Goal: Task Accomplishment & Management: Manage account settings

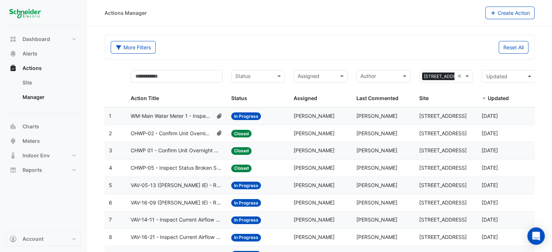
click at [256, 69] on datatable-header-cell "Status Status" at bounding box center [258, 87] width 63 height 42
click at [258, 74] on input "text" at bounding box center [254, 77] width 38 height 8
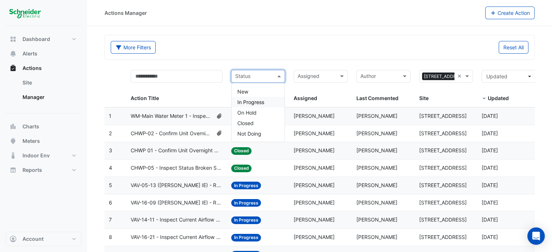
click at [255, 100] on span "In Progress" at bounding box center [251, 102] width 27 height 6
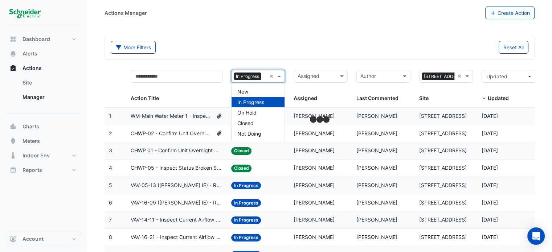
drag, startPoint x: 266, startPoint y: 77, endPoint x: 251, endPoint y: 53, distance: 27.7
click at [251, 53] on div "More Filters" at bounding box center [213, 47] width 214 height 13
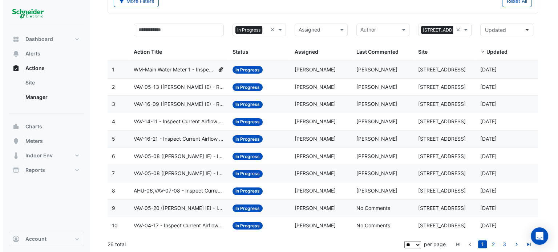
scroll to position [47, 0]
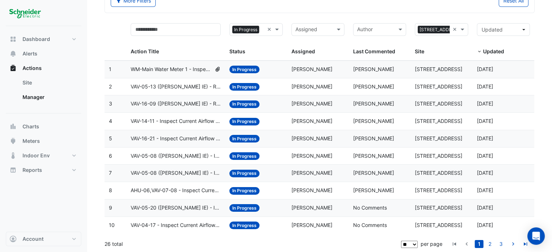
click at [182, 65] on span "WM-Main Water Meter 1 - Inspect Flatlined Water Sub-Meter" at bounding box center [171, 69] width 81 height 8
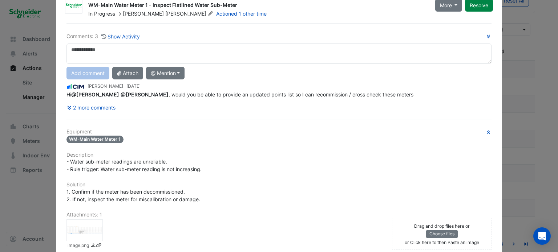
scroll to position [0, 0]
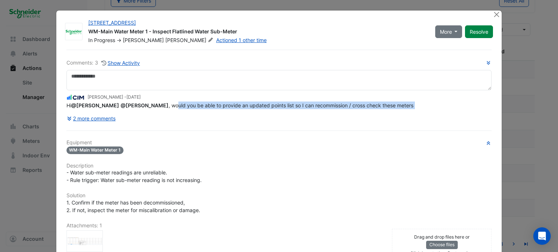
drag, startPoint x: 168, startPoint y: 120, endPoint x: 249, endPoint y: 124, distance: 80.8
click at [248, 125] on div "Comments: 3 Show Activity Conor Deane - 6 days ago Hi @Brendan Sadler @Claudio …" at bounding box center [279, 199] width 434 height 299
click at [266, 110] on div "Comments: 3 Show Activity Conor Deane - 6 days ago Hi @Brendan Sadler @Claudio …" at bounding box center [278, 92] width 425 height 66
drag, startPoint x: 255, startPoint y: 104, endPoint x: 351, endPoint y: 103, distance: 96.3
click at [351, 104] on span "Hi @Brendan Sadler @Claudio Campos , would you be able to provide an updated po…" at bounding box center [239, 105] width 347 height 6
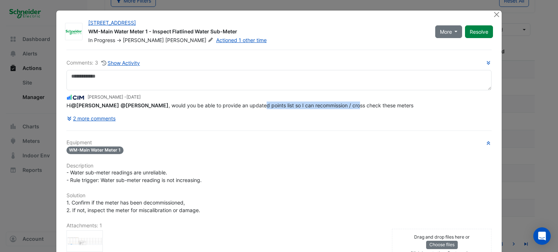
click at [351, 103] on span "Hi @Brendan Sadler @Claudio Campos , would you be able to provide an updated po…" at bounding box center [239, 105] width 347 height 6
click at [360, 104] on span "Hi @Brendan Sadler @Claudio Campos , would you be able to provide an updated po…" at bounding box center [239, 105] width 347 height 6
click at [75, 118] on button "2 more comments" at bounding box center [91, 118] width 50 height 13
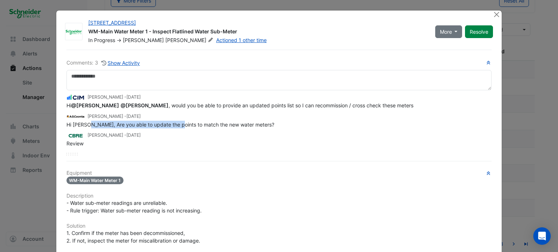
drag, startPoint x: 86, startPoint y: 123, endPoint x: 172, endPoint y: 124, distance: 86.1
click at [172, 124] on span "Hi Conor, Are you able to update the points to match the new water meters?" at bounding box center [170, 125] width 208 height 6
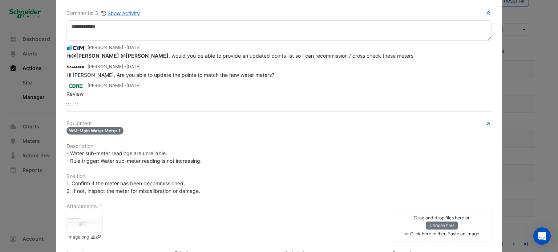
scroll to position [140, 0]
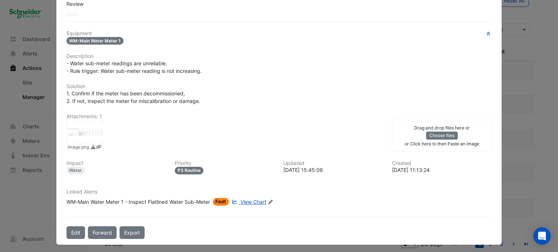
click at [252, 202] on span "View Chart" at bounding box center [253, 202] width 26 height 6
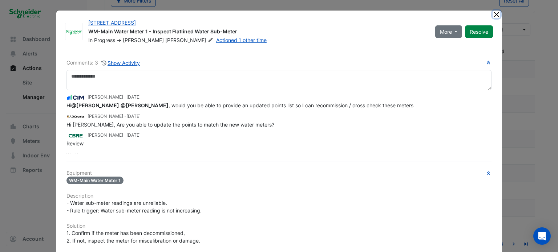
click at [497, 12] on button "Close" at bounding box center [497, 15] width 8 height 8
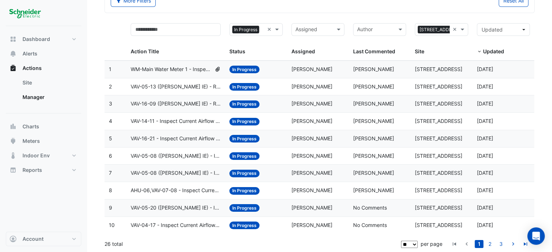
click at [174, 69] on span "WM-Main Water Meter 1 - Inspect Flatlined Water Sub-Meter" at bounding box center [171, 69] width 81 height 8
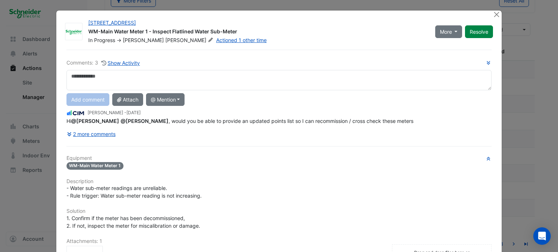
click at [208, 79] on textarea at bounding box center [278, 80] width 425 height 20
click at [109, 165] on span "WM-Main Water Meter 1" at bounding box center [94, 166] width 57 height 8
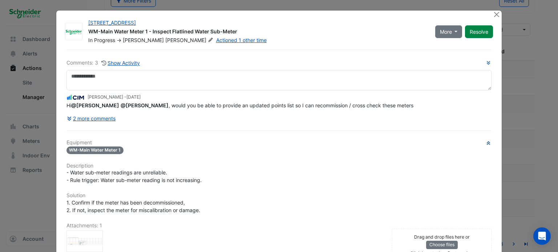
click at [487, 142] on icon "button" at bounding box center [488, 143] width 3 height 4
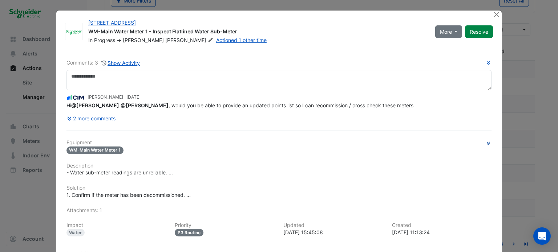
click at [486, 142] on icon "button" at bounding box center [488, 143] width 5 height 4
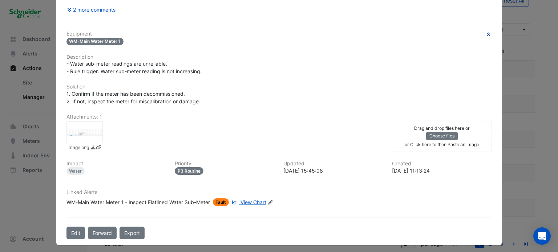
scroll to position [110, 0]
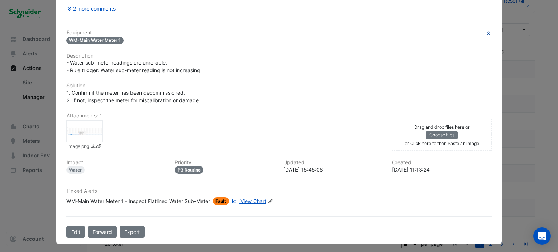
click at [91, 134] on div at bounding box center [84, 132] width 36 height 22
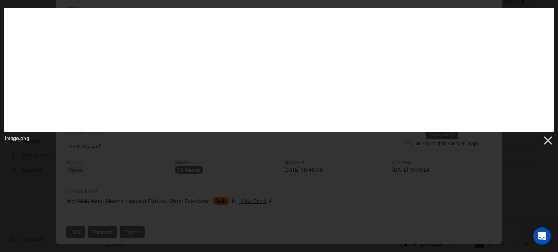
drag, startPoint x: 270, startPoint y: 168, endPoint x: 263, endPoint y: 168, distance: 7.3
click at [266, 168] on div at bounding box center [279, 155] width 558 height 405
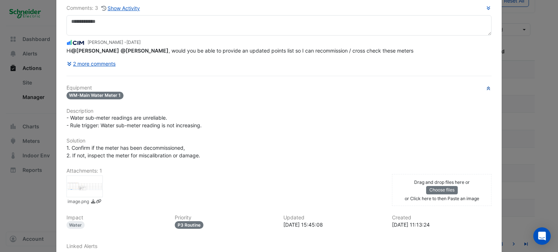
scroll to position [0, 0]
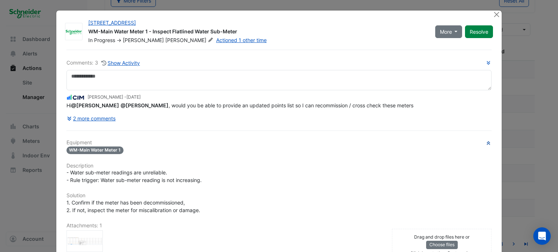
click at [94, 125] on div "Comments: 3 Show Activity Conor Deane - 6 days ago Hi @Brendan Sadler @Claudio …" at bounding box center [279, 199] width 434 height 299
click at [96, 120] on button "2 more comments" at bounding box center [91, 118] width 50 height 13
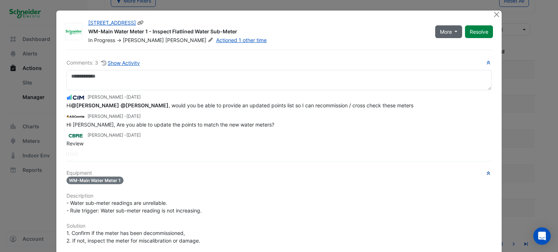
click at [455, 34] on button "More" at bounding box center [448, 31] width 27 height 13
click at [455, 31] on button "More" at bounding box center [448, 31] width 27 height 13
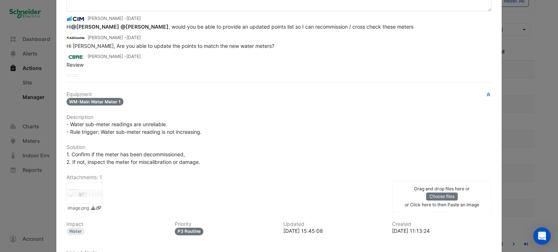
scroll to position [140, 0]
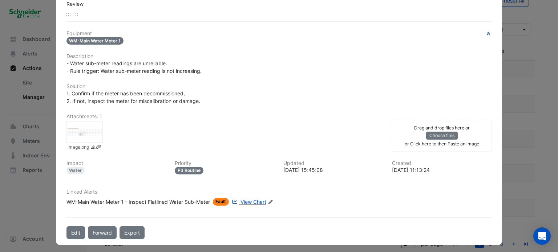
click at [86, 132] on div at bounding box center [84, 132] width 36 height 22
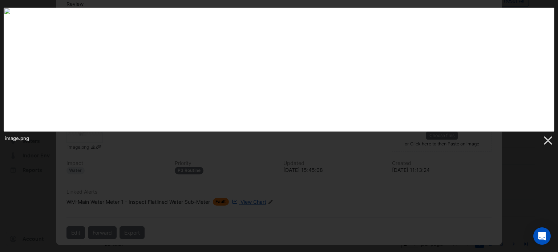
click at [341, 170] on div at bounding box center [279, 155] width 558 height 405
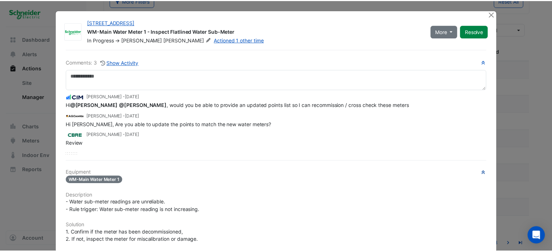
scroll to position [0, 0]
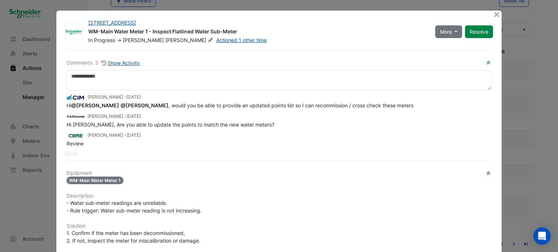
click at [97, 179] on span "WM-Main Water Meter 1" at bounding box center [94, 181] width 57 height 8
click at [97, 178] on span "WM-Main Water Meter 1" at bounding box center [94, 181] width 57 height 8
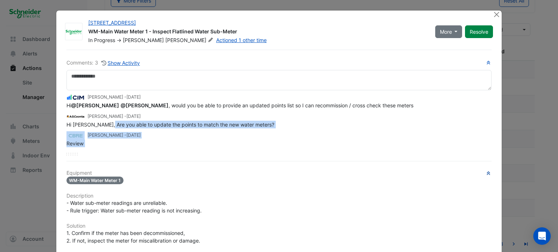
drag, startPoint x: 97, startPoint y: 146, endPoint x: 105, endPoint y: 124, distance: 23.6
click at [105, 124] on div "Conor Deane - 6 days ago Hi @Brendan Sadler @Claudio Campos , would you be able…" at bounding box center [278, 122] width 425 height 65
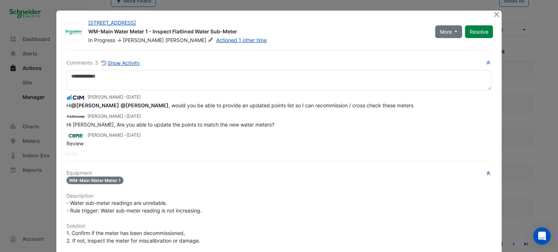
click at [76, 158] on div "Comments: 3 Show Activity Conor Deane - 6 days ago Hi @Brendan Sadler @Claudio …" at bounding box center [279, 214] width 434 height 329
click at [134, 23] on link "[STREET_ADDRESS]" at bounding box center [112, 23] width 48 height 6
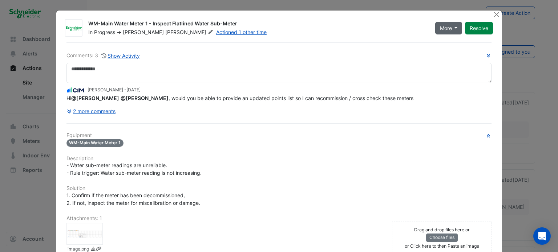
click at [449, 27] on button "More" at bounding box center [448, 28] width 27 height 13
click at [400, 21] on div "WM-Main Water Meter 1 - Inspect Flatlined Water Sub-Meter" at bounding box center [257, 24] width 338 height 9
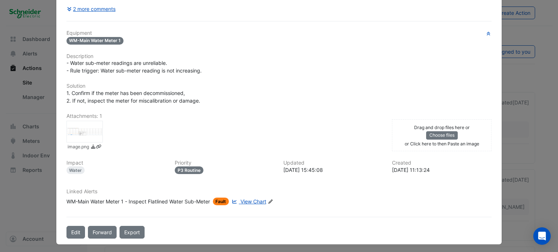
scroll to position [103, 0]
click at [189, 164] on div "Priority P3 Routine" at bounding box center [224, 167] width 109 height 14
click at [125, 228] on link "Export" at bounding box center [132, 232] width 25 height 13
click at [68, 166] on div "Water" at bounding box center [75, 170] width 19 height 8
click at [125, 168] on div "Impact Water" at bounding box center [116, 167] width 109 height 14
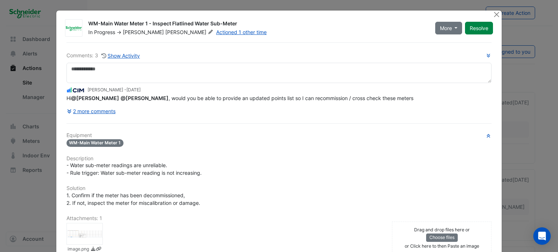
scroll to position [0, 0]
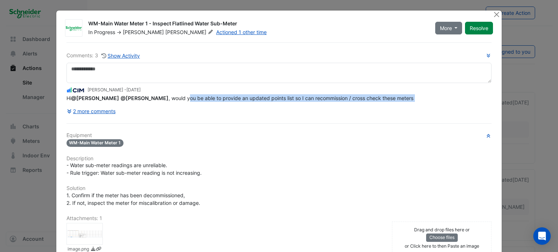
drag, startPoint x: 181, startPoint y: 97, endPoint x: 269, endPoint y: 114, distance: 90.0
click at [269, 114] on div "Comments: 3 Show Activity Conor Deane - 6 days ago Hi @Brendan Sadler @Claudio …" at bounding box center [278, 85] width 425 height 66
click at [269, 114] on div "2 more comments" at bounding box center [278, 111] width 425 height 13
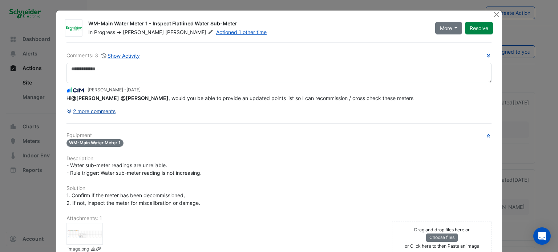
click at [69, 112] on icon at bounding box center [70, 111] width 7 height 5
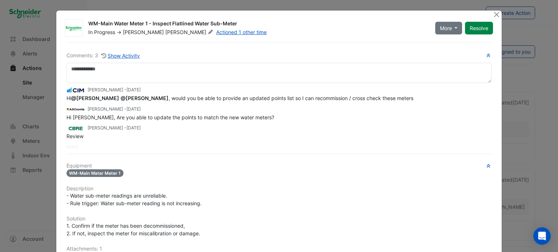
drag, startPoint x: 149, startPoint y: 113, endPoint x: 193, endPoint y: 122, distance: 44.6
click at [193, 122] on div "Conor Deane - 6 days ago Hi @Brendan Sadler @Claudio Campos , would you be able…" at bounding box center [278, 111] width 425 height 57
click at [533, 127] on ngb-modal-window "WM-Main Water Meter 1 - Inspect Flatlined Water Sub-Meter In Progress -> Akarsh…" at bounding box center [279, 126] width 558 height 252
click at [496, 16] on button "Close" at bounding box center [497, 15] width 8 height 8
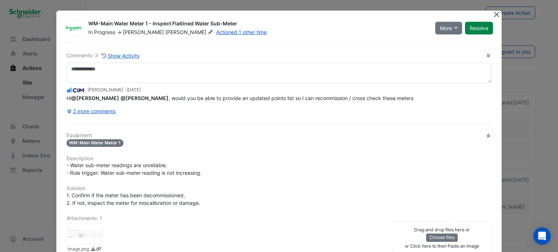
click at [493, 15] on button "Close" at bounding box center [497, 15] width 8 height 8
click at [493, 14] on button "Close" at bounding box center [497, 15] width 8 height 8
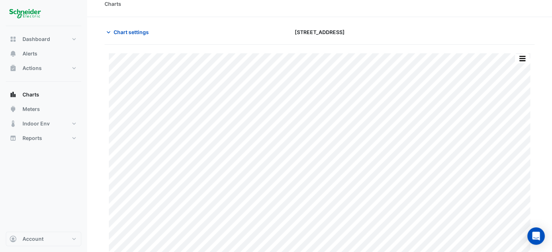
scroll to position [18, 0]
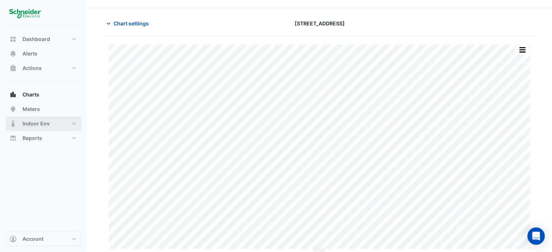
click at [78, 127] on button "Indoor Env" at bounding box center [44, 124] width 76 height 15
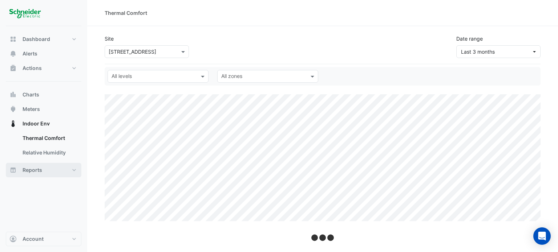
click at [76, 172] on button "Reports" at bounding box center [44, 170] width 76 height 15
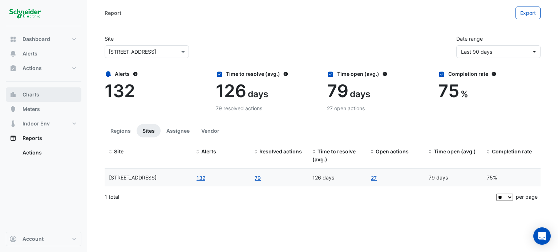
click at [65, 97] on button "Charts" at bounding box center [44, 95] width 76 height 15
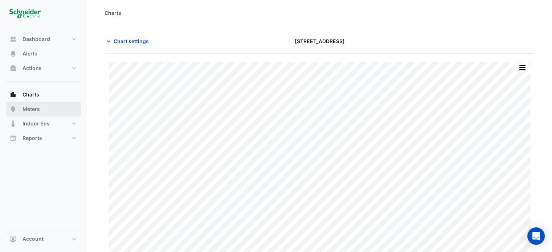
drag, startPoint x: 64, startPoint y: 97, endPoint x: 46, endPoint y: 109, distance: 22.0
click at [46, 109] on button "Meters" at bounding box center [44, 109] width 76 height 15
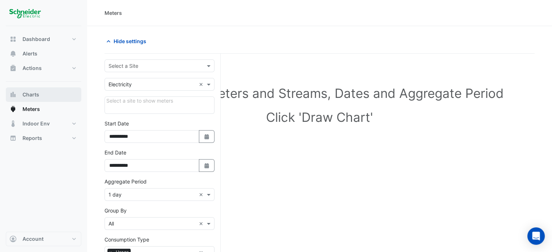
click at [44, 94] on button "Charts" at bounding box center [44, 95] width 76 height 15
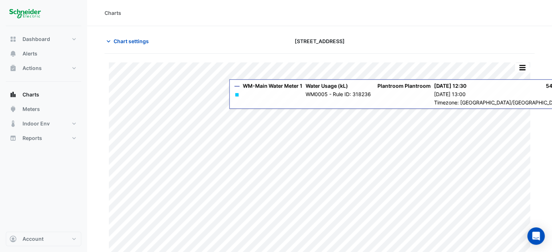
type input "**********"
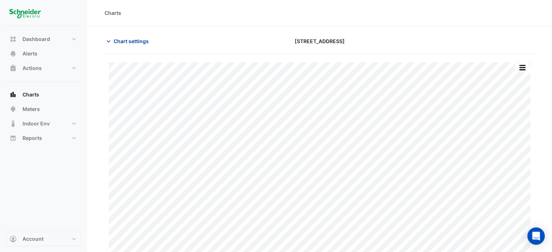
click at [108, 39] on icon "button" at bounding box center [108, 41] width 7 height 7
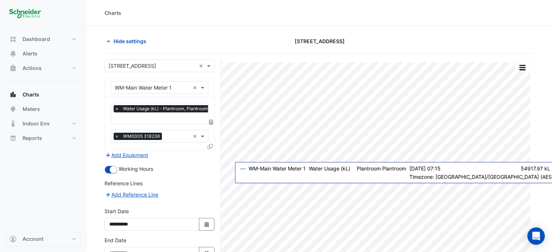
click at [163, 109] on span "Water Usage (kL) - Plantroom, Plantroom" at bounding box center [165, 108] width 89 height 7
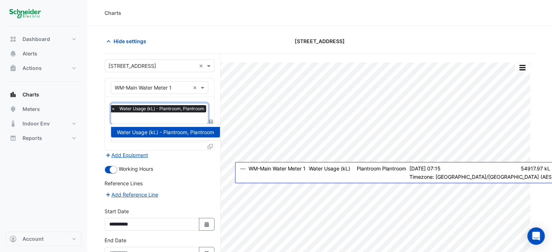
click at [162, 109] on span "Water Usage (kL) - Plantroom, Plantroom" at bounding box center [162, 108] width 89 height 7
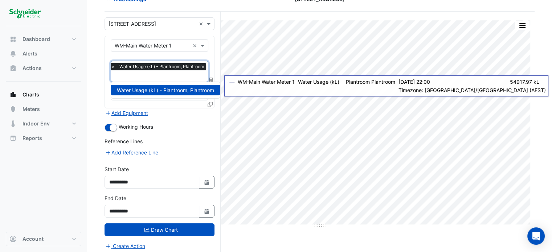
scroll to position [43, 0]
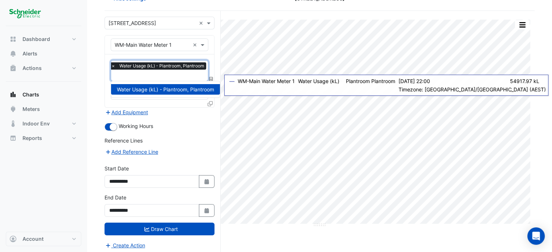
click at [203, 129] on div "Working Hours" at bounding box center [160, 126] width 110 height 9
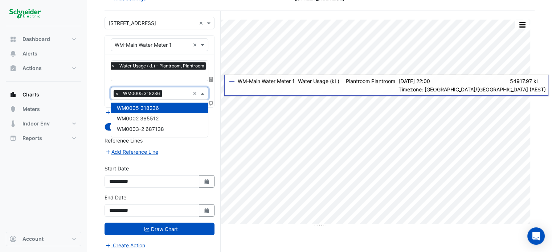
click at [146, 94] on span "WM0005 318236" at bounding box center [141, 93] width 41 height 7
click at [96, 78] on section "Hide settings 11-33 Exhibition Street Print Save as JPEG Save as PNG Pivot Data…" at bounding box center [319, 119] width 465 height 272
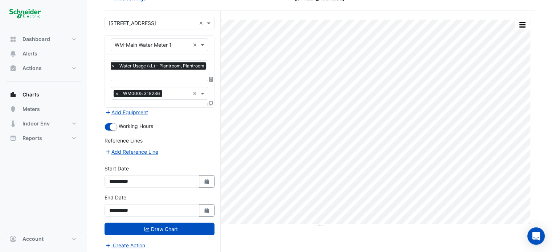
click at [387, 231] on div "Print Save as JPEG Save as PNG Pivot Data Table Export CSV - Flat Export CSV - …" at bounding box center [320, 133] width 430 height 245
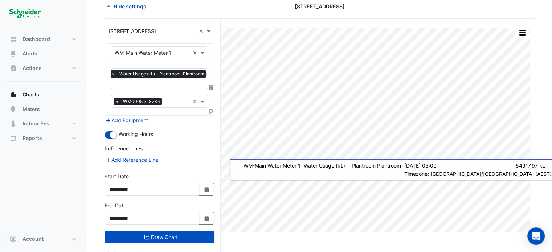
scroll to position [0, 0]
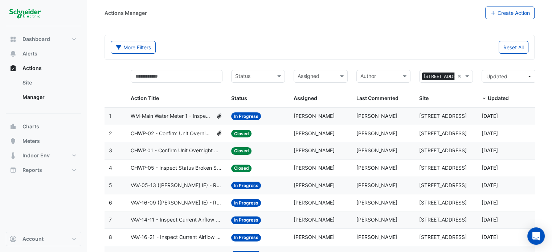
click at [248, 73] on input "text" at bounding box center [254, 77] width 38 height 8
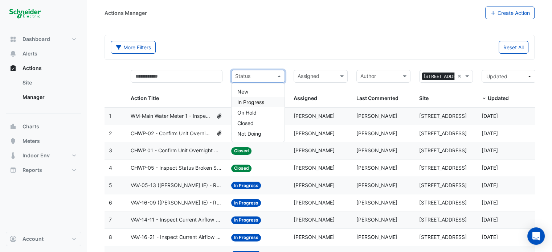
click at [269, 106] on div "In Progress" at bounding box center [258, 102] width 53 height 11
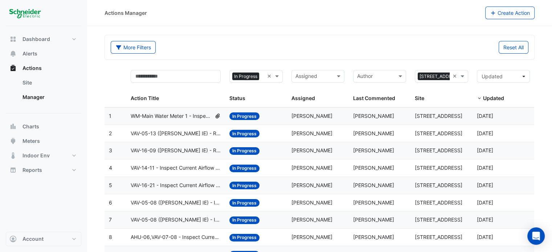
click at [161, 135] on span "VAV-05-13 (NABERS IE) - Review Critical Sensor Outside Range" at bounding box center [176, 134] width 90 height 8
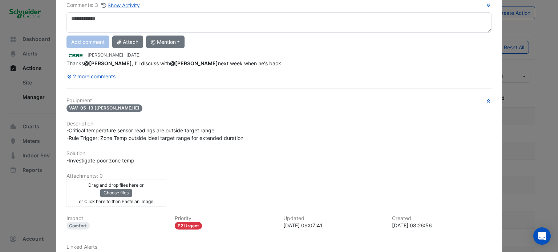
scroll to position [113, 0]
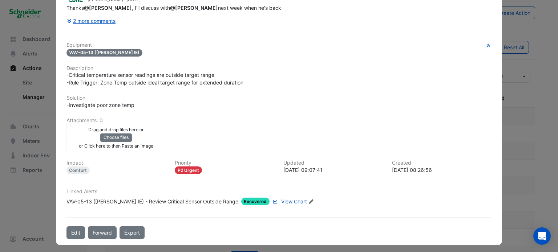
click at [281, 199] on span "View Chart" at bounding box center [294, 202] width 26 height 6
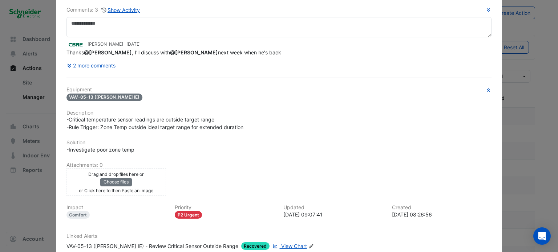
scroll to position [0, 0]
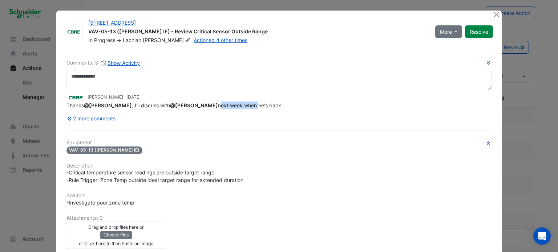
drag, startPoint x: 207, startPoint y: 106, endPoint x: 246, endPoint y: 104, distance: 38.2
click at [246, 104] on span "Thanks @Conor Deane , I'll discuss with @Claudio Campos next week when he's back" at bounding box center [173, 105] width 215 height 6
click at [67, 117] on icon at bounding box center [69, 119] width 4 height 4
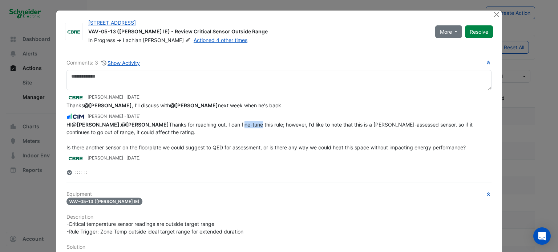
drag, startPoint x: 232, startPoint y: 121, endPoint x: 250, endPoint y: 123, distance: 18.3
click at [250, 123] on span "HI @Lachlan Carr , @Claudio Campos Thanks for reaching out. I can fine-tune thi…" at bounding box center [270, 136] width 408 height 29
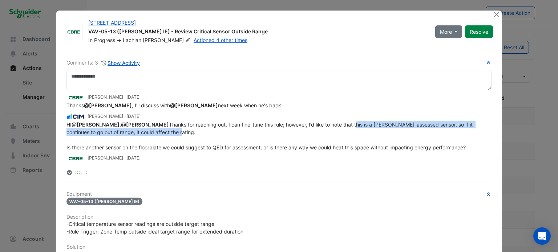
drag, startPoint x: 344, startPoint y: 121, endPoint x: 412, endPoint y: 130, distance: 68.2
click at [412, 130] on div "HI @Lachlan Carr , @Claudio Campos Thanks for reaching out. I can fine-tune thi…" at bounding box center [278, 136] width 425 height 31
drag, startPoint x: 417, startPoint y: 125, endPoint x: 442, endPoint y: 128, distance: 25.2
click at [442, 128] on div "HI @Lachlan Carr , @Claudio Campos Thanks for reaching out. I can fine-tune thi…" at bounding box center [278, 136] width 425 height 31
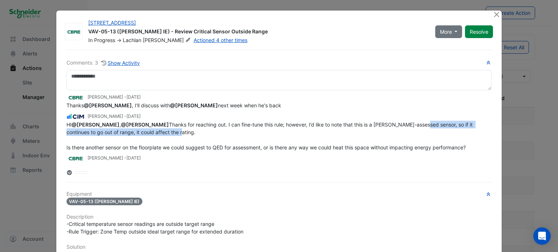
click at [443, 128] on div "HI @Lachlan Carr , @Claudio Campos Thanks for reaching out. I can fine-tune thi…" at bounding box center [278, 136] width 425 height 31
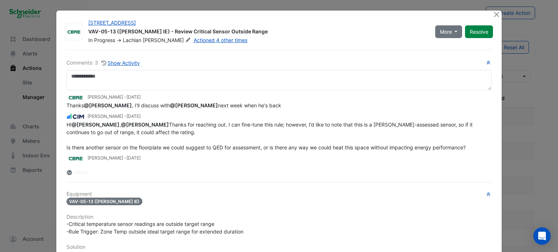
drag, startPoint x: 429, startPoint y: 123, endPoint x: 391, endPoint y: 125, distance: 38.2
click at [428, 123] on span "HI @Lachlan Carr , @Claudio Campos Thanks for reaching out. I can fine-tune thi…" at bounding box center [270, 136] width 408 height 29
drag, startPoint x: 96, startPoint y: 133, endPoint x: 153, endPoint y: 131, distance: 57.4
click at [153, 131] on span "HI @Lachlan Carr , @Claudio Campos Thanks for reaching out. I can fine-tune thi…" at bounding box center [270, 136] width 408 height 29
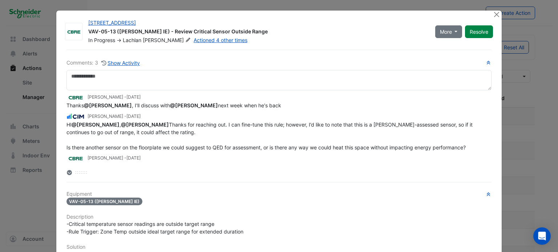
scroll to position [14, 0]
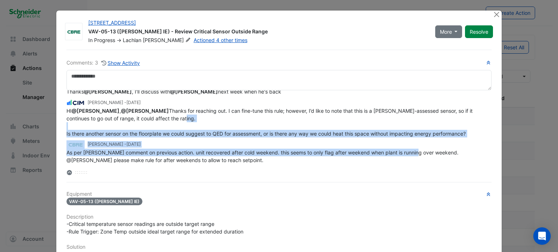
drag, startPoint x: 63, startPoint y: 145, endPoint x: 410, endPoint y: 152, distance: 347.3
click at [410, 152] on app-view-ticket-activity "Lachlan Carr - 2 weeks and 3 days ago Thanks @Conor Deane , I'll discuss with @…" at bounding box center [278, 122] width 425 height 85
click at [410, 152] on span "As per Claudios comment on previous action. unit recovered after cold weekend. …" at bounding box center [262, 157] width 393 height 14
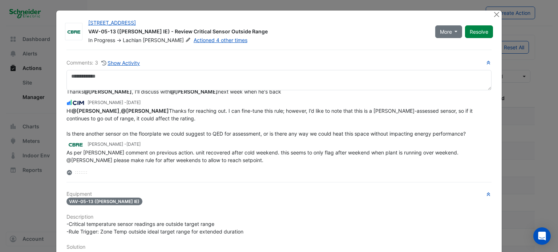
click at [186, 162] on span "As per Claudios comment on previous action. unit recovered after cold weekend. …" at bounding box center [262, 157] width 393 height 14
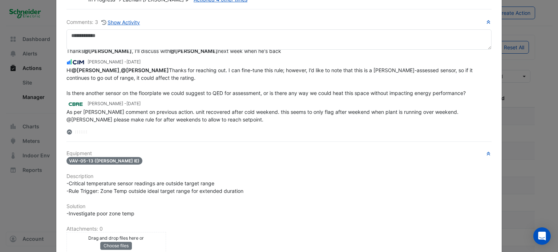
scroll to position [36, 0]
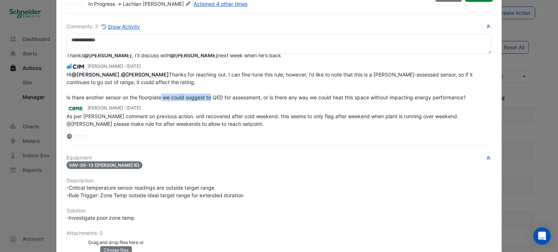
drag, startPoint x: 191, startPoint y: 96, endPoint x: 225, endPoint y: 100, distance: 34.4
click at [225, 100] on div "HI @Lachlan Carr , @Claudio Campos Thanks for reaching out. I can fine-tune thi…" at bounding box center [278, 86] width 425 height 31
drag, startPoint x: 214, startPoint y: 95, endPoint x: 260, endPoint y: 95, distance: 45.8
click at [260, 95] on span "HI @Lachlan Carr , @Claudio Campos Thanks for reaching out. I can fine-tune thi…" at bounding box center [270, 86] width 408 height 29
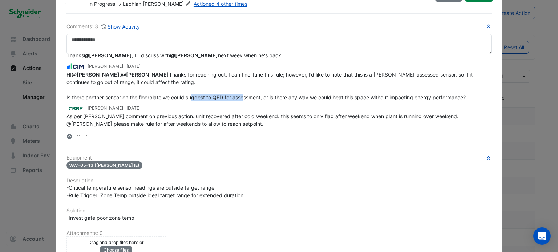
click at [260, 95] on span "HI @Lachlan Carr , @Claudio Campos Thanks for reaching out. I can fine-tune thi…" at bounding box center [270, 86] width 408 height 29
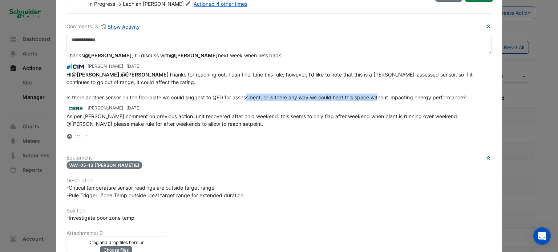
drag, startPoint x: 262, startPoint y: 94, endPoint x: 392, endPoint y: 99, distance: 130.1
click at [392, 99] on div "HI @Lachlan Carr , @Claudio Campos Thanks for reaching out. I can fine-tune thi…" at bounding box center [278, 86] width 425 height 31
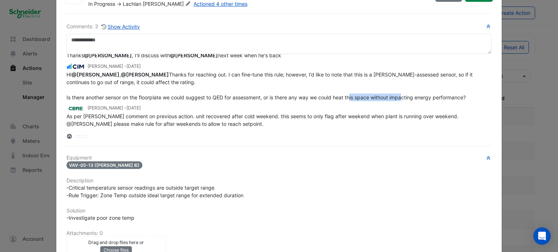
drag, startPoint x: 365, startPoint y: 95, endPoint x: 416, endPoint y: 100, distance: 51.1
click at [416, 100] on div "HI @Lachlan Carr , @Claudio Campos Thanks for reaching out. I can fine-tune thi…" at bounding box center [278, 86] width 425 height 31
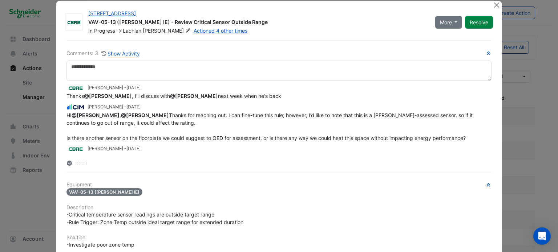
scroll to position [0, 0]
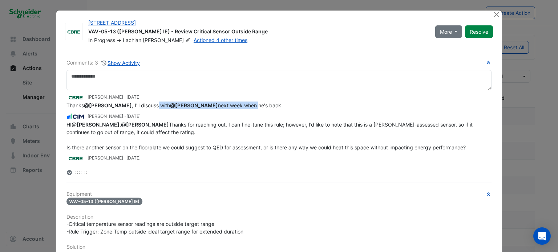
drag, startPoint x: 152, startPoint y: 103, endPoint x: 247, endPoint y: 103, distance: 94.4
click at [247, 103] on span "Thanks @Conor Deane , I'll discuss with @Claudio Campos next week when he's back" at bounding box center [173, 105] width 215 height 6
click at [43, 94] on ngb-modal-window "11-33 Exhibition Street VAV-05-13 (NABERS IE) - Review Critical Sensor Outside …" at bounding box center [279, 126] width 558 height 252
click at [496, 11] on button "Close" at bounding box center [497, 15] width 8 height 8
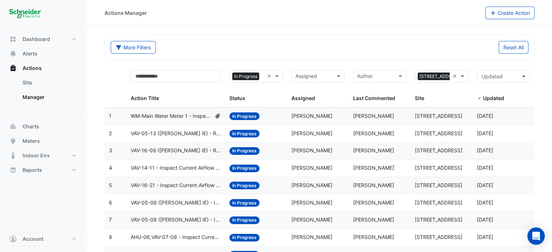
click at [192, 152] on span "VAV-16-09 (NABERS IE) - Review Critical Sensor Outside Range" at bounding box center [176, 151] width 90 height 8
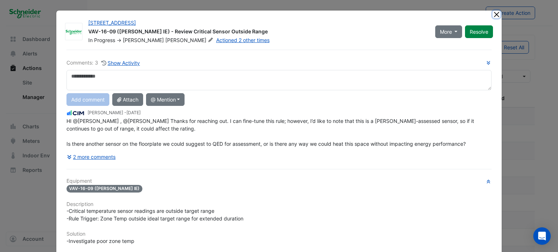
click at [495, 14] on button "Close" at bounding box center [497, 15] width 8 height 8
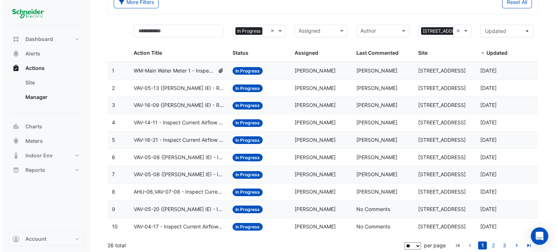
scroll to position [47, 0]
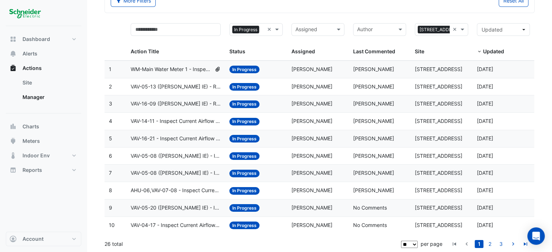
click at [193, 124] on span "VAV-14-11 - Inspect Current Airflow Faulty Sensor" at bounding box center [176, 121] width 90 height 8
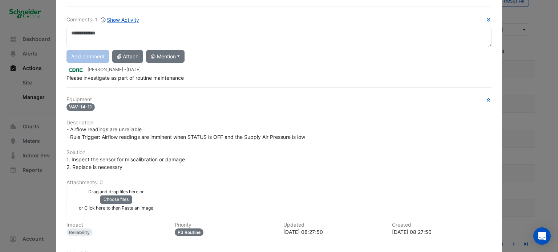
scroll to position [0, 0]
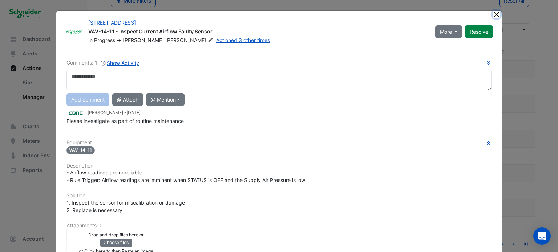
click at [496, 16] on button "Close" at bounding box center [497, 15] width 8 height 8
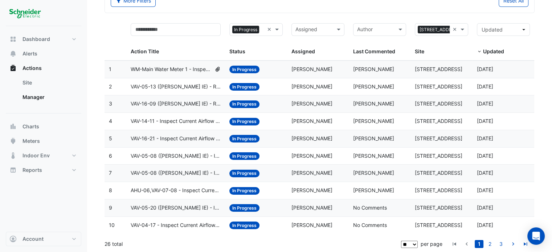
click at [168, 130] on datatable-body-cell "Action Title: VAV-16-21 - Inspect Current Airflow Faulty Sensor" at bounding box center [175, 138] width 99 height 17
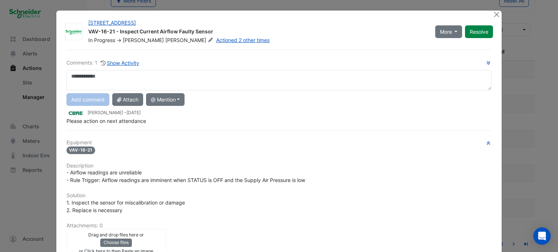
scroll to position [105, 0]
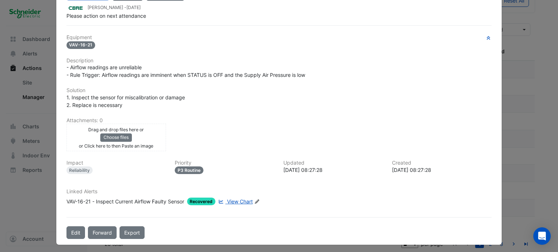
click at [238, 199] on span "View Chart" at bounding box center [240, 202] width 26 height 6
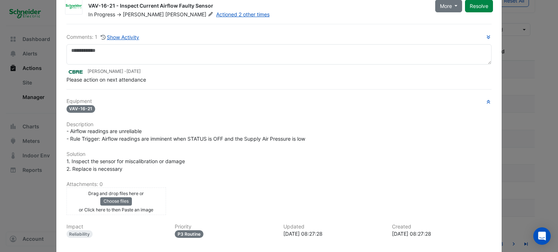
scroll to position [0, 0]
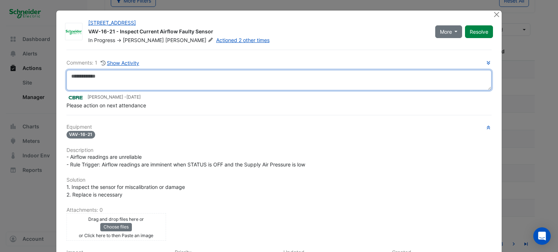
click at [182, 78] on textarea at bounding box center [278, 80] width 425 height 20
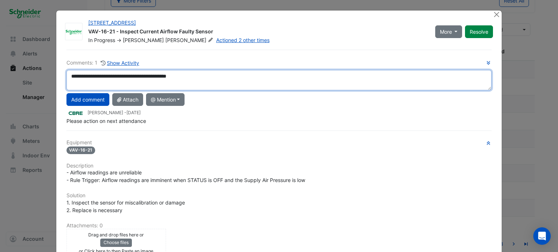
click at [86, 77] on textarea "**********" at bounding box center [278, 80] width 425 height 20
click at [120, 74] on textarea "**********" at bounding box center [278, 80] width 425 height 20
click at [222, 75] on textarea "**********" at bounding box center [278, 80] width 425 height 20
click at [106, 76] on textarea "**********" at bounding box center [278, 80] width 425 height 20
click at [131, 78] on textarea "**********" at bounding box center [278, 80] width 425 height 20
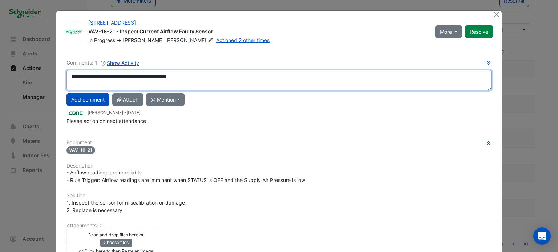
click at [225, 77] on textarea "**********" at bounding box center [278, 80] width 425 height 20
type textarea "**********"
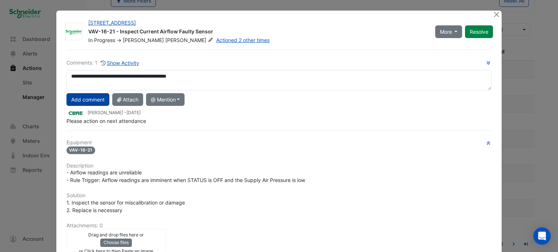
click at [80, 100] on button "Add comment" at bounding box center [87, 99] width 43 height 13
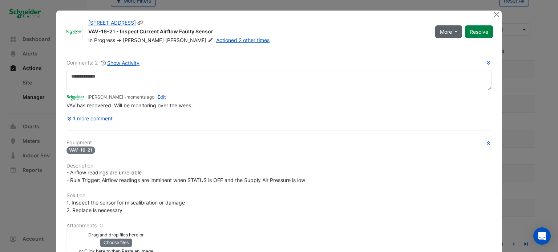
click at [448, 33] on span "More" at bounding box center [446, 32] width 12 height 8
click at [472, 32] on button "Resolve" at bounding box center [479, 31] width 28 height 13
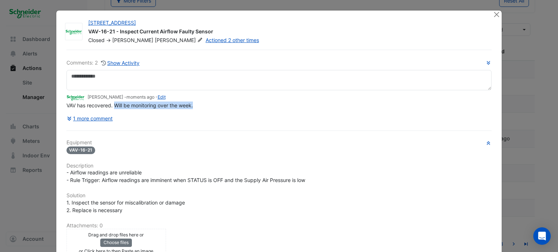
drag, startPoint x: 113, startPoint y: 105, endPoint x: 193, endPoint y: 104, distance: 79.6
click at [192, 104] on div "VAV has recovered. Will be monitoring over the week." at bounding box center [278, 106] width 425 height 8
click at [193, 104] on div "VAV has recovered. Will be monitoring over the week." at bounding box center [278, 106] width 425 height 8
click at [184, 104] on span "VAV has recovered. Will be monitoring over the week." at bounding box center [129, 105] width 126 height 6
click at [493, 16] on button "Close" at bounding box center [497, 15] width 8 height 8
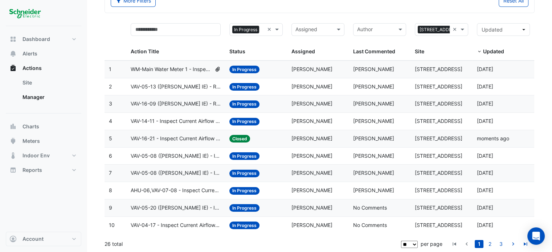
click at [173, 154] on span "VAV-05-08 (NABERS IE) - Inspect Current Airflow Faulty Sensor" at bounding box center [176, 156] width 90 height 8
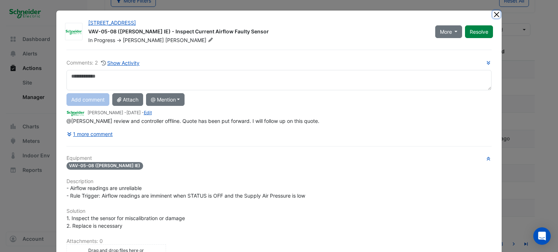
click at [493, 15] on button "Close" at bounding box center [497, 15] width 8 height 8
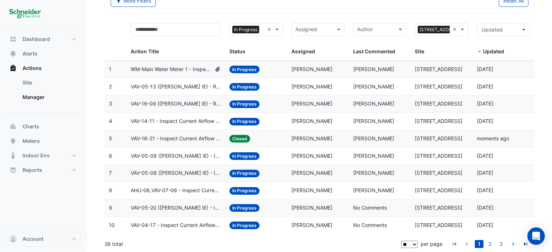
click at [165, 171] on span "VAV-05-08 (NABERS IE) - Inspect Critical Sensor Broken" at bounding box center [176, 173] width 90 height 8
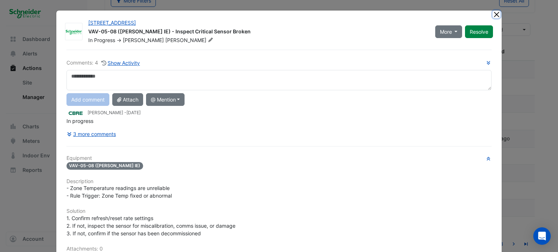
click at [495, 15] on button "Close" at bounding box center [497, 15] width 8 height 8
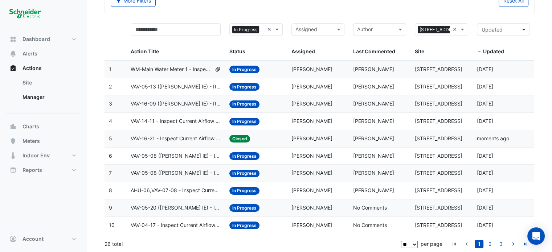
click at [154, 187] on span "AHU-06,VAV-07-08 - Inspect Current Airflow Faulty Sensor" at bounding box center [176, 191] width 90 height 8
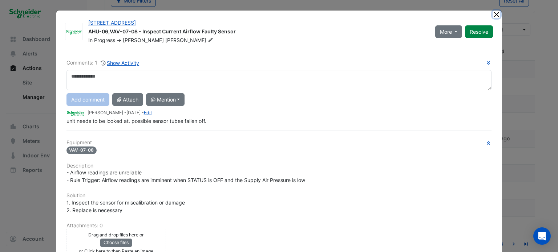
click at [494, 12] on button "Close" at bounding box center [497, 15] width 8 height 8
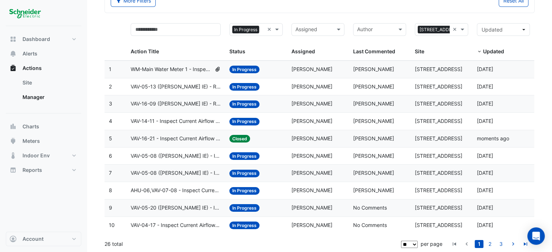
click at [170, 204] on span "VAV-05-20 (NABERS IE) - Inspect Current Airflow Faulty Sensor" at bounding box center [176, 208] width 90 height 8
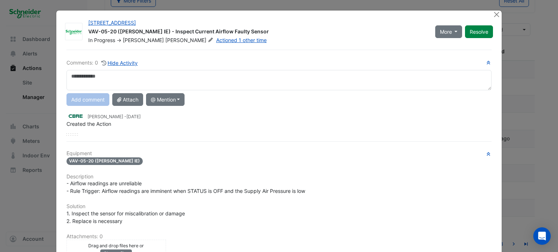
click at [501, 13] on ngb-modal-window "11-33 Exhibition Street VAV-05-20 (NABERS IE) - Inspect Current Airflow Faulty …" at bounding box center [279, 126] width 558 height 252
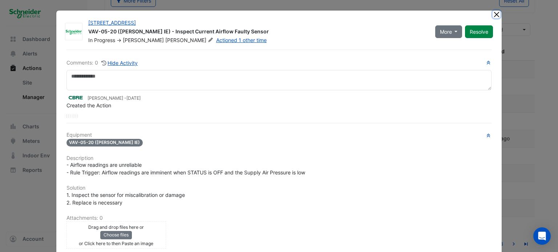
click at [494, 15] on button "Close" at bounding box center [497, 15] width 8 height 8
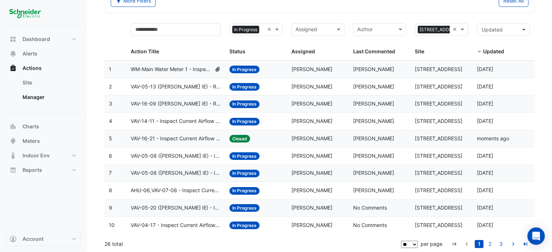
drag, startPoint x: 179, startPoint y: 225, endPoint x: 175, endPoint y: 225, distance: 4.0
click at [178, 225] on span "VAV-04-17 - Inspect Current Airflow Faulty Sensor" at bounding box center [176, 226] width 90 height 8
click at [169, 229] on datatable-body-cell "Action Title: VAV-04-17 - Inspect Current Airflow Faulty Sensor" at bounding box center [175, 225] width 99 height 17
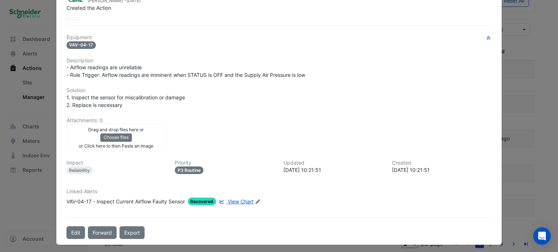
click at [232, 194] on div "Linked Alerts VAV-04-17 - Inspect Current Airflow Faulty Sensor Recovered View …" at bounding box center [279, 197] width 434 height 17
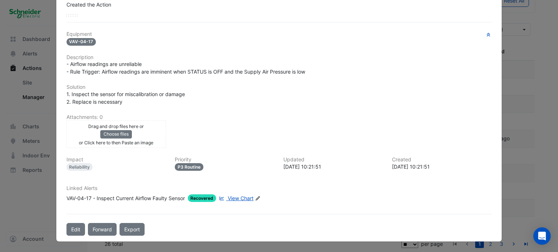
scroll to position [98, 0]
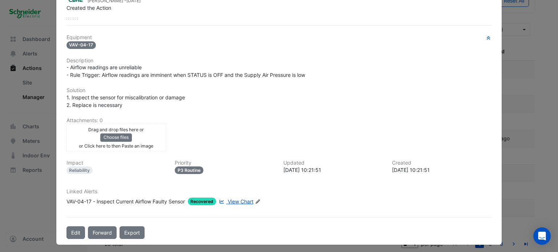
click at [233, 199] on span "View Chart" at bounding box center [241, 202] width 26 height 6
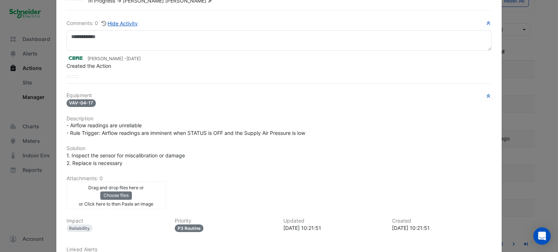
scroll to position [0, 0]
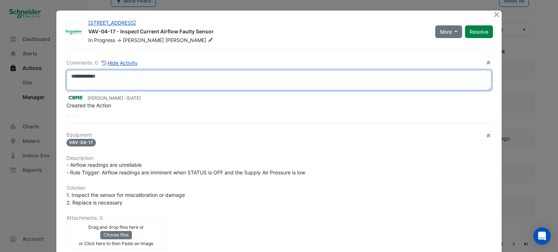
click at [159, 76] on textarea at bounding box center [278, 80] width 425 height 20
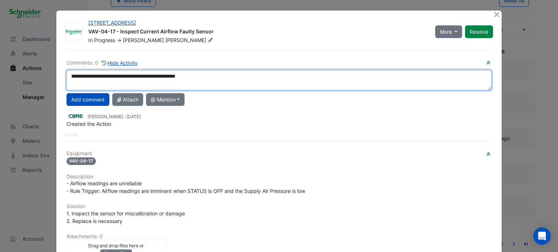
click at [253, 82] on textarea "**********" at bounding box center [278, 80] width 425 height 20
type textarea "**********"
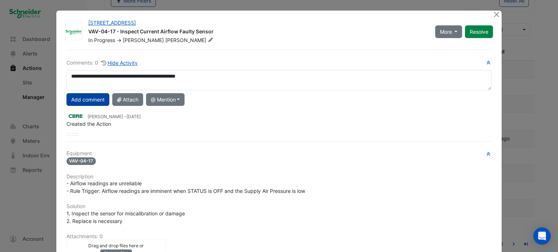
click at [81, 101] on button "Add comment" at bounding box center [87, 99] width 43 height 13
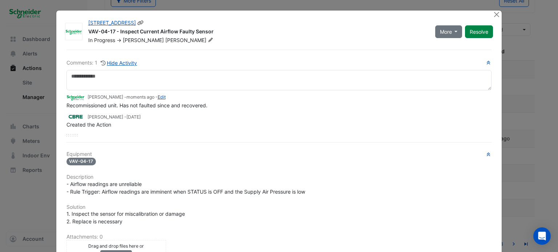
drag, startPoint x: 474, startPoint y: 37, endPoint x: 406, endPoint y: 29, distance: 68.8
click at [400, 29] on div "VAV-04-17 - Inspect Current Airflow Faulty Sensor" at bounding box center [257, 32] width 338 height 9
click at [471, 27] on button "Resolve" at bounding box center [479, 31] width 28 height 13
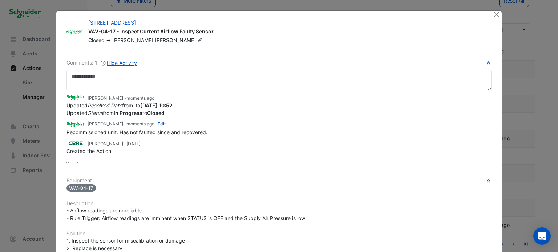
click at [523, 41] on ngb-modal-window "11-33 Exhibition Street VAV-04-17 - Inspect Current Airflow Faulty Sensor Close…" at bounding box center [279, 126] width 558 height 252
click at [493, 17] on button "Close" at bounding box center [497, 15] width 8 height 8
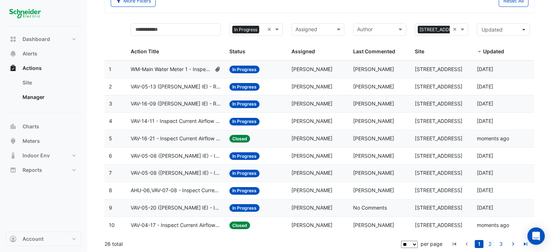
click at [492, 243] on link "2" at bounding box center [490, 244] width 9 height 8
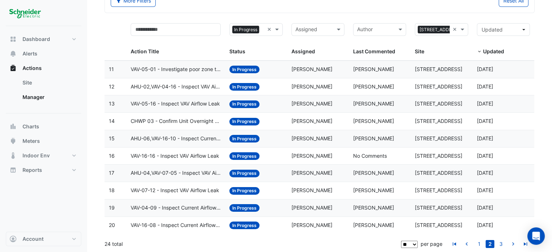
click at [194, 71] on span "VAV-05-01 - Investigate poor zone temp" at bounding box center [176, 69] width 90 height 8
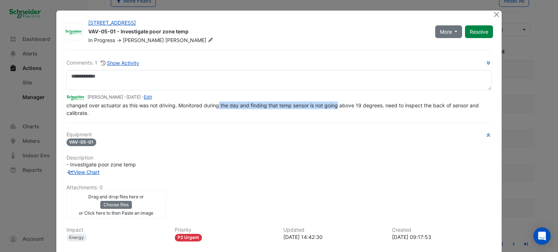
drag, startPoint x: 216, startPoint y: 121, endPoint x: 336, endPoint y: 104, distance: 121.0
click at [336, 104] on span "changed over actuator as this was not driving. Monitored during the day and fin…" at bounding box center [273, 109] width 414 height 14
click at [375, 109] on div "changed over actuator as this was not driving. Monitored during the day and fin…" at bounding box center [278, 109] width 425 height 15
click at [497, 15] on button "Close" at bounding box center [497, 15] width 8 height 8
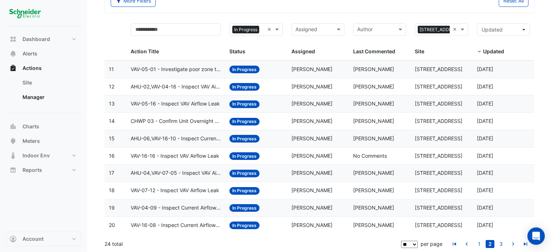
click at [158, 85] on span "AHU-02,VAV-04-16 - Inspect VAV Airflow Leak" at bounding box center [176, 87] width 90 height 8
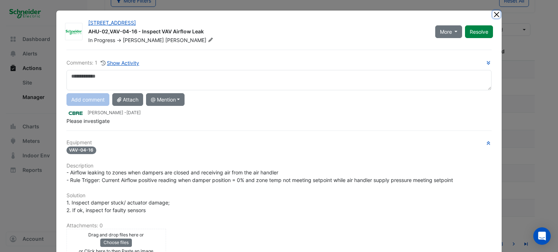
click at [495, 14] on button "Close" at bounding box center [497, 15] width 8 height 8
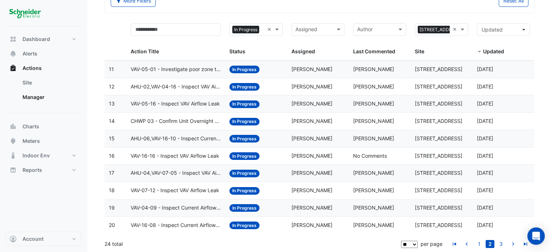
click at [166, 90] on span "AHU-02,VAV-04-16 - Inspect VAV Airflow Leak" at bounding box center [176, 87] width 90 height 8
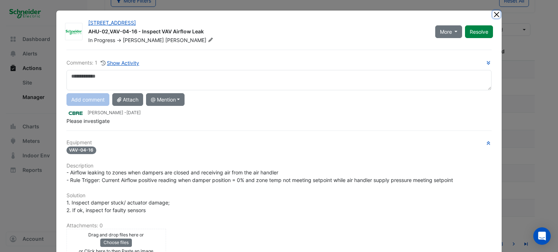
click at [493, 13] on button "Close" at bounding box center [497, 15] width 8 height 8
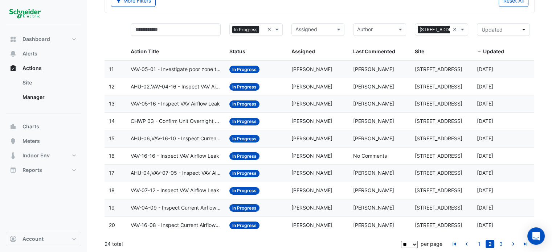
click at [149, 109] on datatable-body-cell "Action Title: VAV-05-16 - Inspect VAV Airflow Leak" at bounding box center [175, 104] width 99 height 17
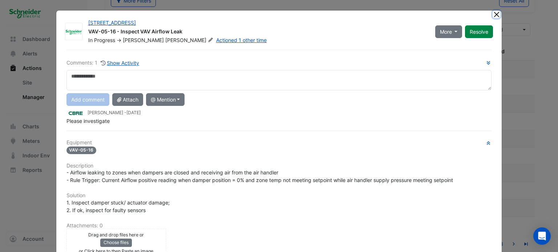
click at [494, 13] on button "Close" at bounding box center [497, 15] width 8 height 8
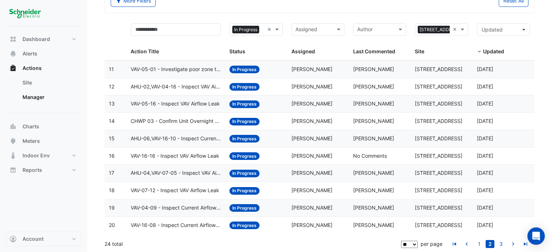
click at [147, 125] on span "CHWP 03 - Confirm Unit Overnight Operation (Energy Waste)" at bounding box center [176, 121] width 90 height 8
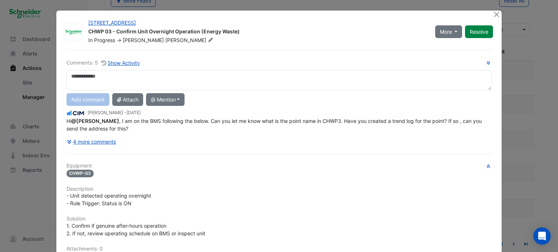
click at [258, 139] on div "4 more comments" at bounding box center [278, 141] width 425 height 13
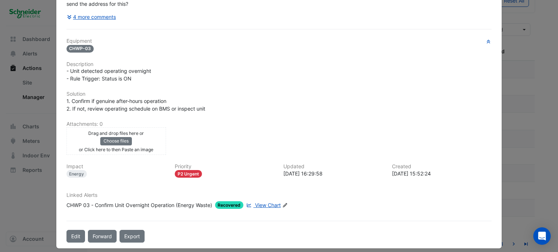
scroll to position [113, 0]
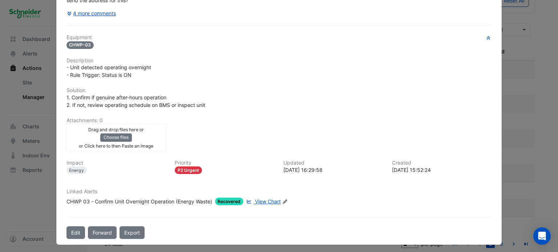
click at [259, 203] on div "Linked Alerts CHWP 03 - Confirm Unit Overnight Operation (Energy Waste) Recover…" at bounding box center [279, 200] width 434 height 23
click at [262, 199] on span "View Chart" at bounding box center [268, 202] width 26 height 6
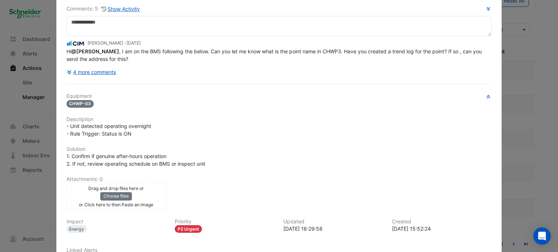
scroll to position [0, 0]
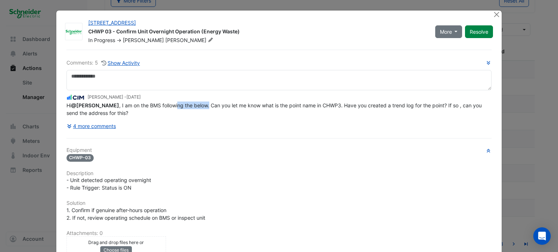
drag, startPoint x: 173, startPoint y: 101, endPoint x: 207, endPoint y: 106, distance: 34.3
click at [206, 106] on div "Hi @Claudio Campos , I am on the BMS following the below. Can you let me know w…" at bounding box center [278, 109] width 425 height 15
click at [207, 106] on span "Hi @Claudio Campos , I am on the BMS following the below. Can you let me know w…" at bounding box center [274, 109] width 417 height 14
click at [493, 14] on button "Close" at bounding box center [497, 15] width 8 height 8
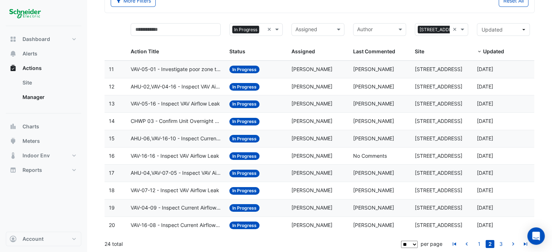
click at [172, 135] on span "AHU-06,VAV-16-10 - Inspect Current Airflow Faulty Sensor" at bounding box center [176, 139] width 90 height 8
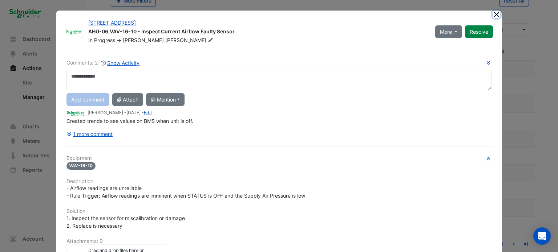
click at [493, 11] on button "Close" at bounding box center [497, 15] width 8 height 8
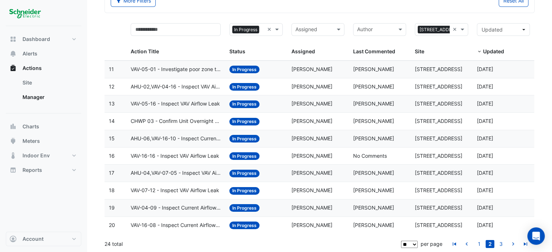
click at [180, 157] on span "VAV-16-16 - Inspect VAV Airflow Leak" at bounding box center [175, 156] width 89 height 8
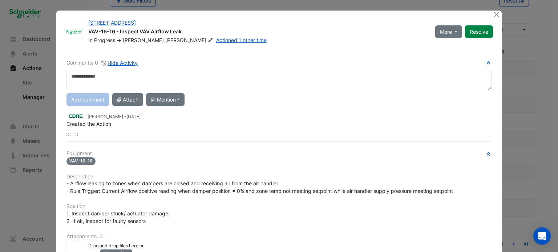
click at [498, 12] on div at bounding box center [497, 15] width 9 height 8
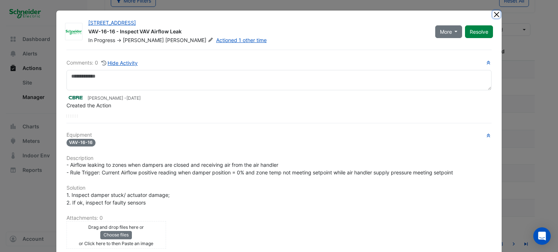
click at [493, 14] on button "Close" at bounding box center [497, 15] width 8 height 8
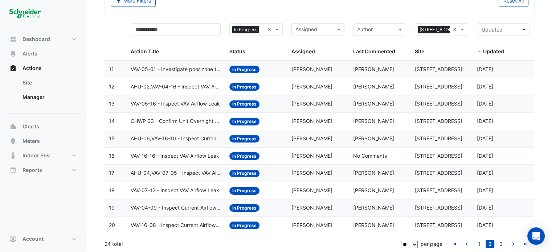
click at [165, 190] on span "VAV-07-12 - Inspect VAV Airflow Leak" at bounding box center [175, 191] width 89 height 8
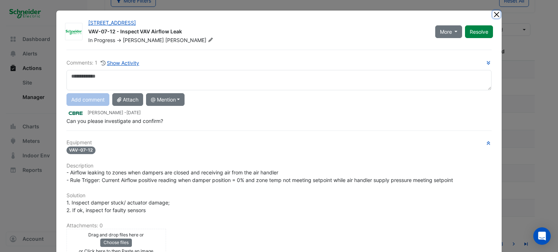
click at [493, 12] on button "Close" at bounding box center [497, 15] width 8 height 8
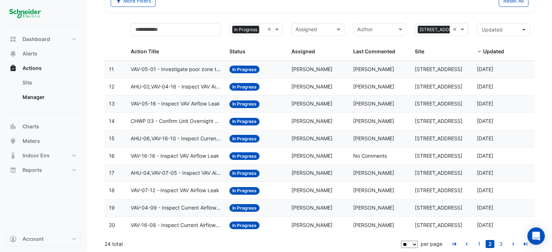
click at [170, 207] on span "VAV-04-09 - Inspect Current Airflow Faulty Sensor" at bounding box center [176, 208] width 90 height 8
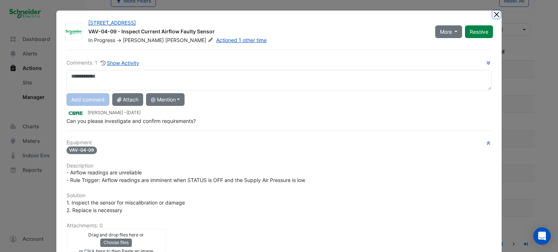
click at [495, 16] on button "Close" at bounding box center [497, 15] width 8 height 8
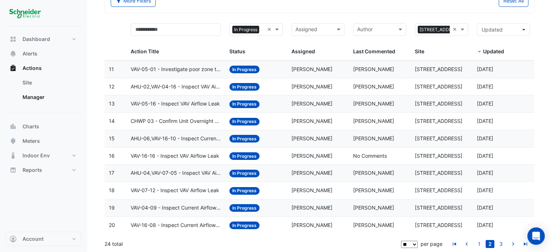
click at [195, 228] on span "VAV-16-08 - Inspect Current Airflow Faulty Sensor" at bounding box center [176, 226] width 90 height 8
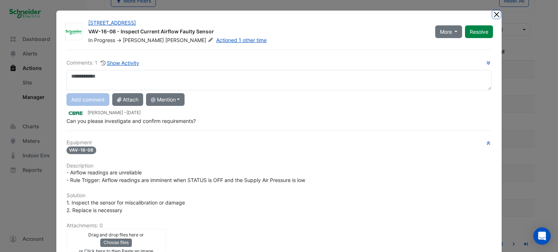
click at [493, 13] on button "Close" at bounding box center [497, 15] width 8 height 8
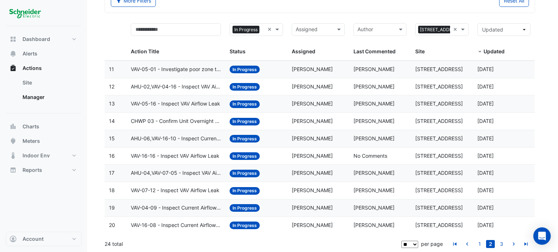
drag, startPoint x: 347, startPoint y: 189, endPoint x: 332, endPoint y: 208, distance: 24.3
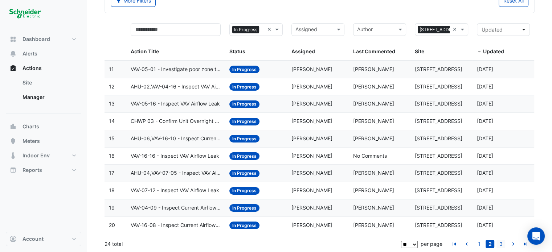
drag, startPoint x: 332, startPoint y: 208, endPoint x: 501, endPoint y: 240, distance: 171.5
click at [501, 240] on link "3" at bounding box center [501, 244] width 9 height 8
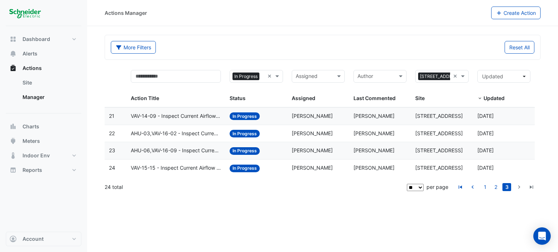
click at [166, 168] on span "VAV-15-15 - Inspect Current Airflow Faulty Sensor" at bounding box center [176, 168] width 90 height 8
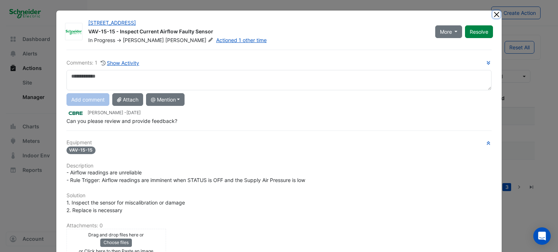
click at [494, 16] on button "Close" at bounding box center [497, 15] width 8 height 8
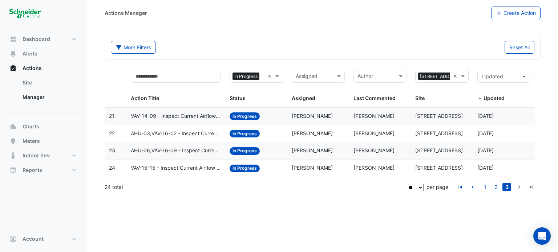
click at [182, 147] on span "AHU-06,VAV-16-09 - Inspect Current Airflow Faulty Sensor" at bounding box center [176, 151] width 90 height 8
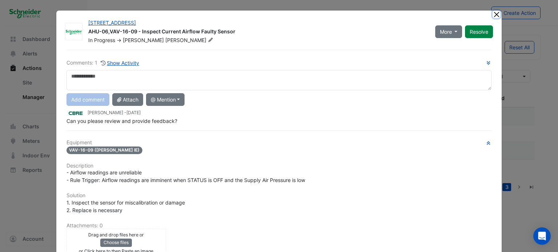
click at [493, 17] on button "Close" at bounding box center [497, 15] width 8 height 8
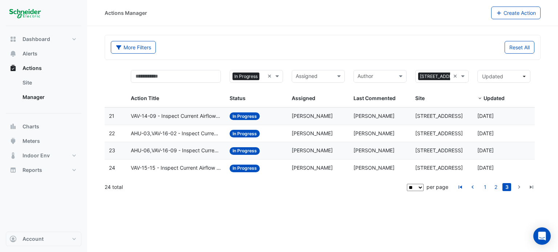
click at [181, 132] on span "AHU-03,VAV-16-02 - Inspect Current Airflow Faulty Sensor" at bounding box center [176, 134] width 90 height 8
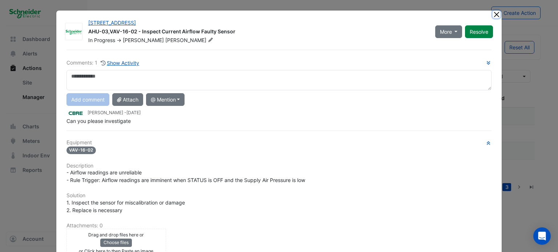
click at [493, 13] on button "Close" at bounding box center [497, 15] width 8 height 8
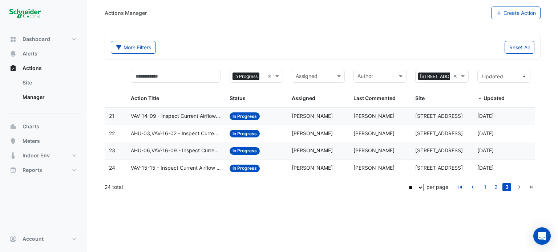
click at [161, 129] on datatable-body-cell "Action Title: AHU-03,VAV-16-02 - Inspect Current Airflow Faulty Sensor" at bounding box center [175, 133] width 99 height 17
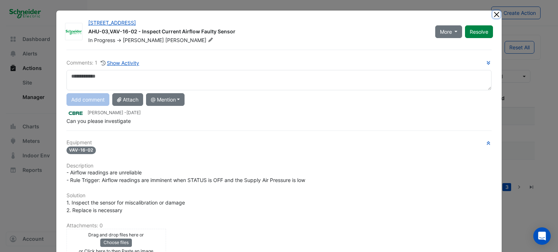
click at [494, 17] on button "Close" at bounding box center [497, 15] width 8 height 8
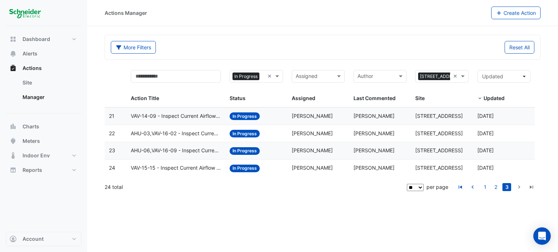
click at [171, 113] on span "VAV-14-09 - Inspect Current Airflow Faulty Sensor" at bounding box center [176, 116] width 90 height 8
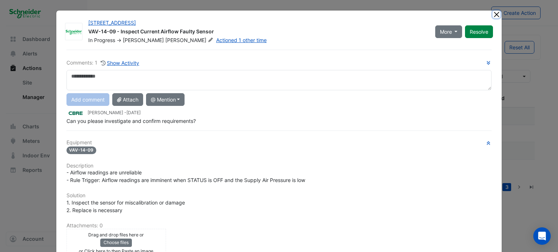
click at [495, 14] on button "Close" at bounding box center [497, 15] width 8 height 8
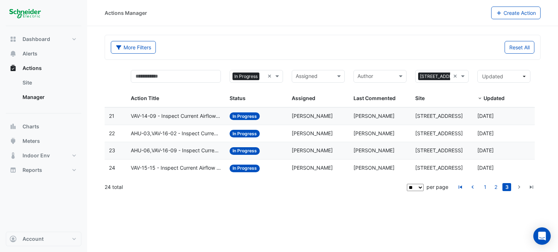
click at [183, 166] on span "VAV-15-15 - Inspect Current Airflow Faulty Sensor" at bounding box center [176, 168] width 90 height 8
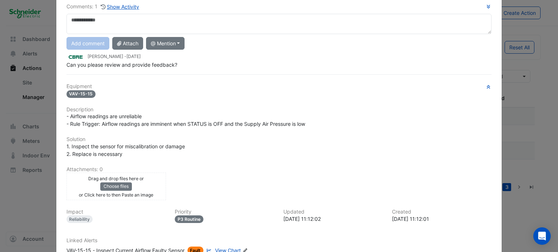
scroll to position [105, 0]
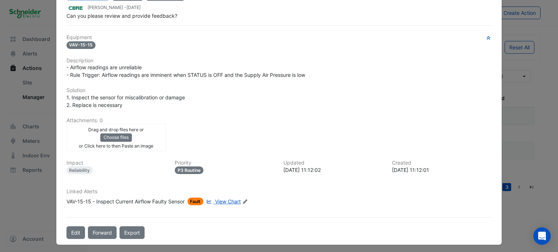
click at [232, 204] on div "Linked Alerts VAV-15-15 - Inspect Current Airflow Faulty Sensor Fault View Char…" at bounding box center [279, 200] width 434 height 23
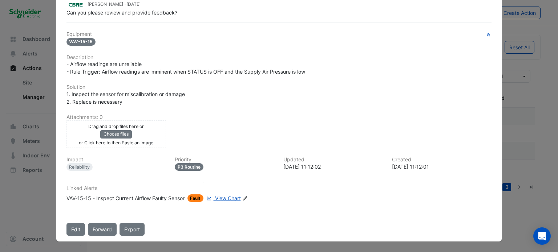
scroll to position [90, 0]
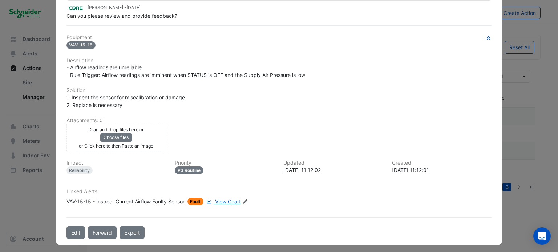
click at [231, 200] on span "View Chart" at bounding box center [228, 202] width 26 height 6
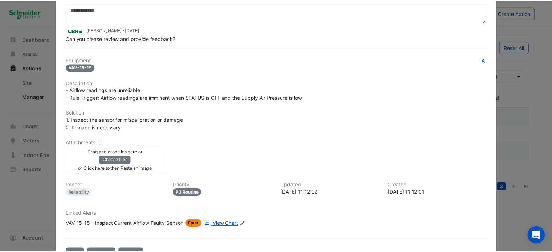
scroll to position [0, 0]
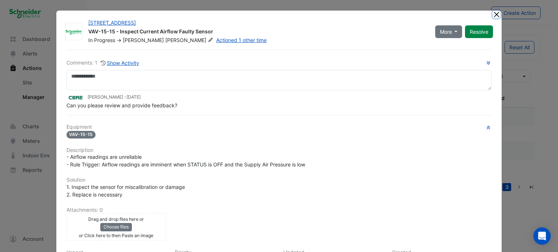
click at [494, 15] on button "Close" at bounding box center [497, 15] width 8 height 8
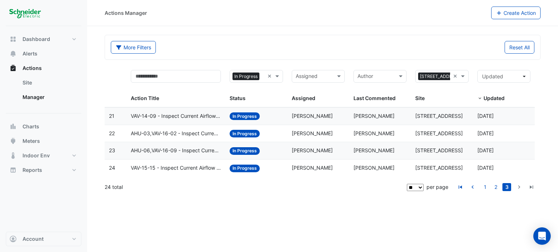
click at [154, 184] on div "24 total" at bounding box center [255, 187] width 301 height 18
click at [494, 186] on link "2" at bounding box center [495, 187] width 9 height 8
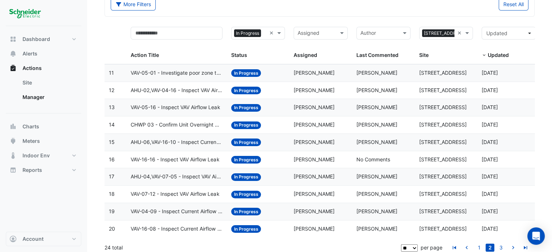
scroll to position [47, 0]
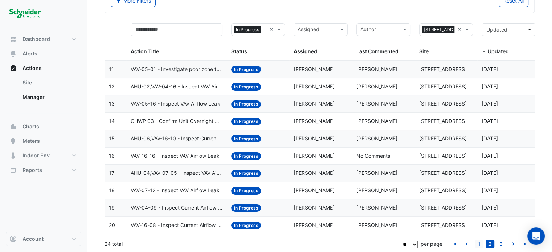
click at [481, 244] on link "1" at bounding box center [479, 244] width 9 height 8
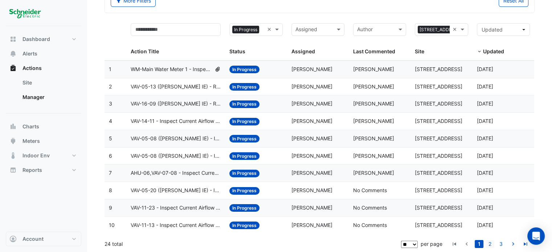
click at [491, 245] on link "2" at bounding box center [490, 244] width 9 height 8
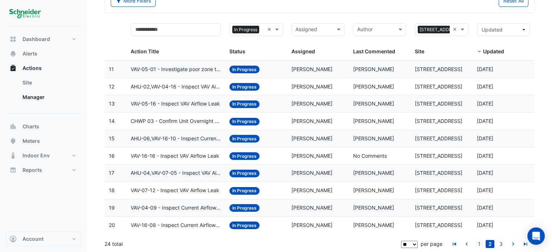
click at [477, 244] on link "1" at bounding box center [479, 244] width 9 height 8
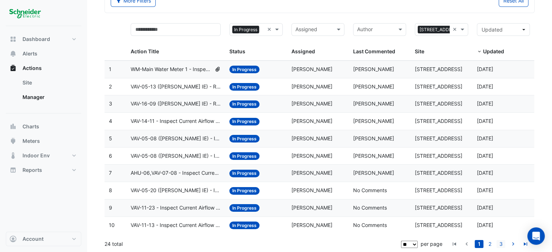
click at [502, 244] on link "3" at bounding box center [501, 244] width 9 height 8
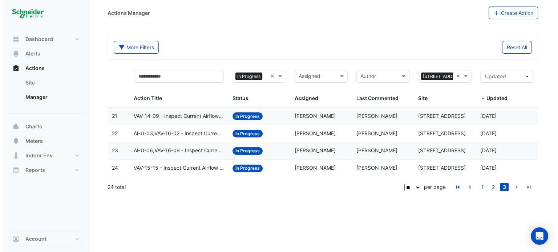
scroll to position [0, 0]
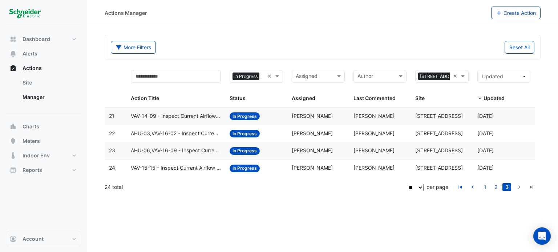
click at [179, 149] on span "AHU-06,VAV-16-09 - Inspect Current Airflow Faulty Sensor" at bounding box center [176, 151] width 90 height 8
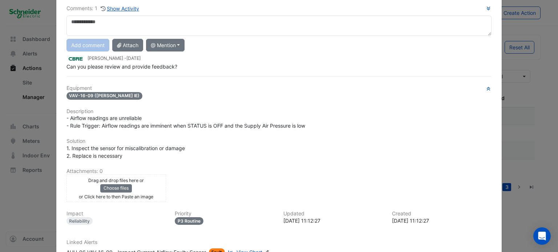
scroll to position [73, 0]
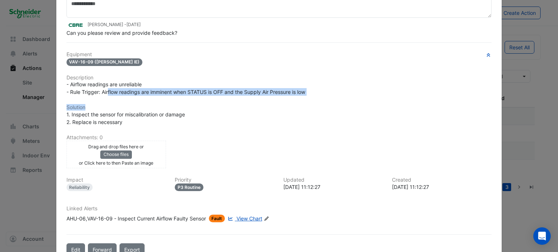
drag, startPoint x: 112, startPoint y: 107, endPoint x: 161, endPoint y: 106, distance: 48.7
click at [161, 106] on div "Equipment VAV-16-09 (NABERS IE) Description - Airflow readings are unreliable -…" at bounding box center [278, 140] width 425 height 177
click at [161, 106] on h6 "Solution" at bounding box center [278, 108] width 425 height 6
drag, startPoint x: 168, startPoint y: 94, endPoint x: 241, endPoint y: 93, distance: 73.0
click at [241, 93] on div "- Airflow readings are unreliable - Rule Trigger: Airflow readings are imminent…" at bounding box center [278, 88] width 425 height 15
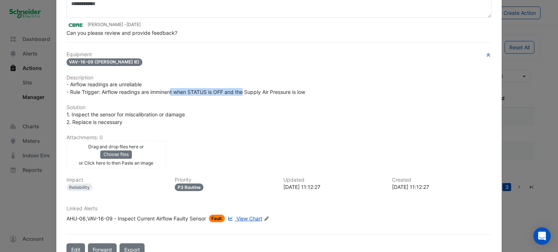
click at [241, 93] on span "- Airflow readings are unreliable - Rule Trigger: Airflow readings are imminent…" at bounding box center [185, 88] width 239 height 14
drag, startPoint x: 232, startPoint y: 92, endPoint x: 271, endPoint y: 89, distance: 39.3
click at [271, 89] on span "- Airflow readings are unreliable - Rule Trigger: Airflow readings are imminent…" at bounding box center [185, 88] width 239 height 14
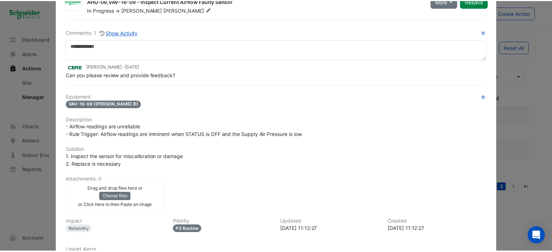
scroll to position [0, 0]
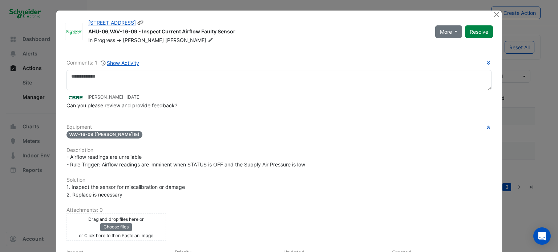
drag, startPoint x: 163, startPoint y: 29, endPoint x: 227, endPoint y: 36, distance: 64.3
click at [226, 36] on div "AHU-06,VAV-16-09 - Inspect Current Airflow Faulty Sensor" at bounding box center [257, 32] width 338 height 9
click at [227, 36] on div "AHU-06,VAV-16-09 - Inspect Current Airflow Faulty Sensor" at bounding box center [257, 32] width 338 height 9
drag, startPoint x: 104, startPoint y: 185, endPoint x: 138, endPoint y: 193, distance: 35.2
click at [138, 193] on div "1. Inspect the sensor for miscalibration or damage 2. Replace is necessary" at bounding box center [278, 190] width 425 height 15
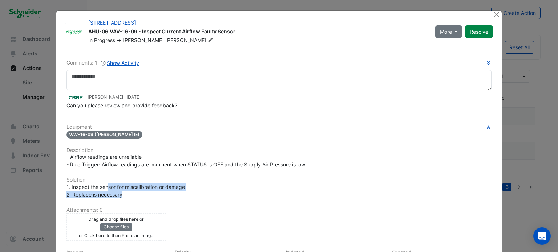
click at [139, 192] on div "1. Inspect the sensor for miscalibration or damage 2. Replace is necessary" at bounding box center [278, 190] width 425 height 15
click at [264, 167] on div "- Airflow readings are unreliable - Rule Trigger: Airflow readings are imminent…" at bounding box center [278, 160] width 425 height 15
click at [527, 141] on ngb-modal-window "11-33 Exhibition Street AHU-06,VAV-16-09 - Inspect Current Airflow Faulty Senso…" at bounding box center [279, 126] width 558 height 252
click at [493, 12] on button "Close" at bounding box center [497, 15] width 8 height 8
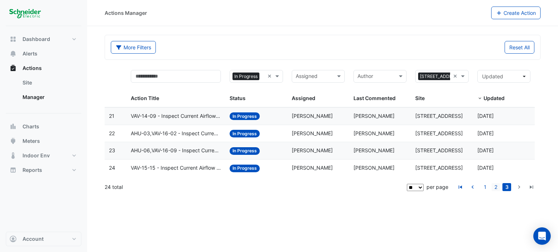
click at [498, 188] on link "2" at bounding box center [495, 187] width 9 height 8
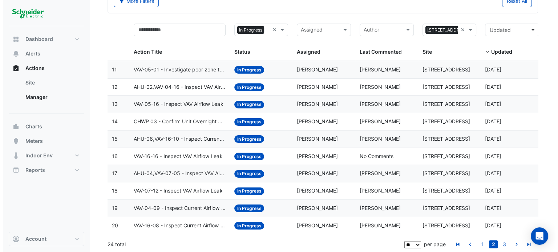
scroll to position [47, 0]
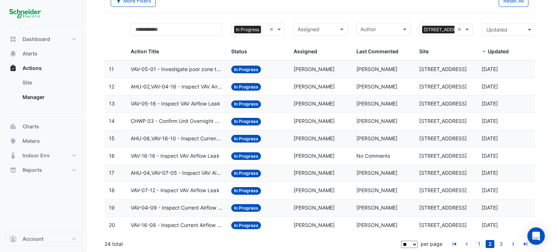
click at [477, 242] on link "1" at bounding box center [479, 244] width 9 height 8
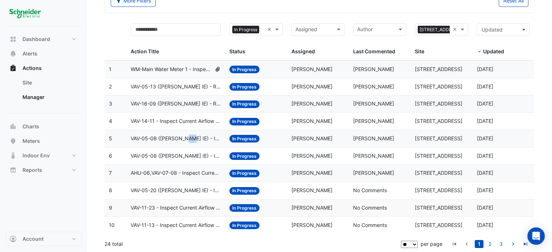
click at [186, 139] on span "VAV-05-08 (NABERS IE) - Inspect Current Airflow Faulty Sensor" at bounding box center [176, 139] width 90 height 8
click at [195, 136] on span "VAV-05-08 (NABERS IE) - Inspect Current Airflow Faulty Sensor" at bounding box center [176, 139] width 90 height 8
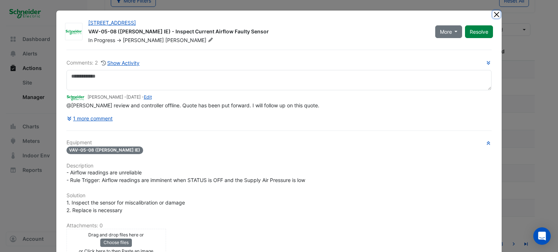
click at [493, 14] on button "Close" at bounding box center [497, 15] width 8 height 8
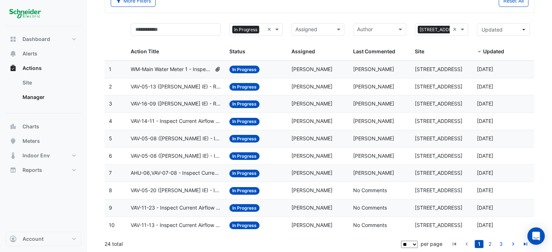
click at [191, 148] on datatable-body-cell "Action Title: VAV-05-08 (NABERS IE) - Inspect Critical Sensor Broken" at bounding box center [175, 156] width 99 height 17
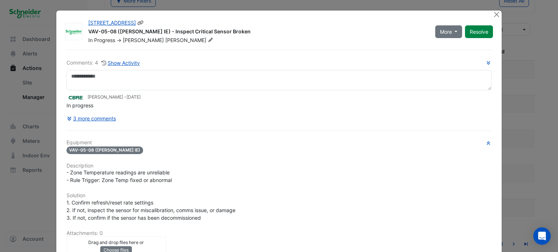
drag, startPoint x: 183, startPoint y: 31, endPoint x: 212, endPoint y: 29, distance: 29.5
click at [212, 29] on div "VAV-05-08 (NABERS IE) - Inspect Critical Sensor Broken" at bounding box center [257, 32] width 338 height 9
click at [67, 116] on icon at bounding box center [70, 118] width 7 height 5
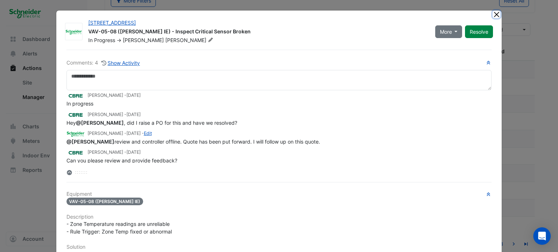
click at [493, 15] on button "Close" at bounding box center [497, 15] width 8 height 8
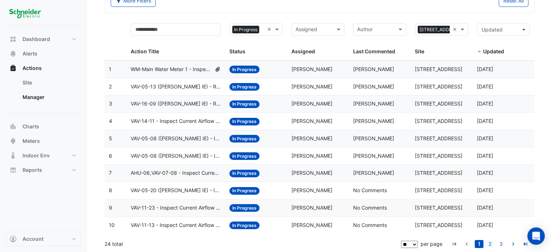
click at [493, 244] on link "2" at bounding box center [490, 244] width 9 height 8
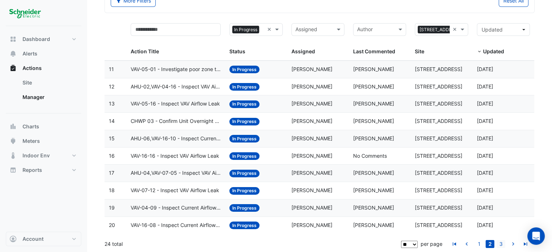
click at [500, 244] on link "3" at bounding box center [501, 244] width 9 height 8
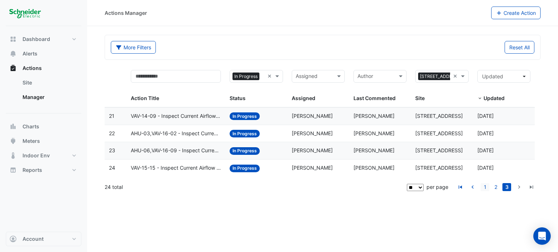
click at [486, 187] on link "1" at bounding box center [485, 187] width 9 height 8
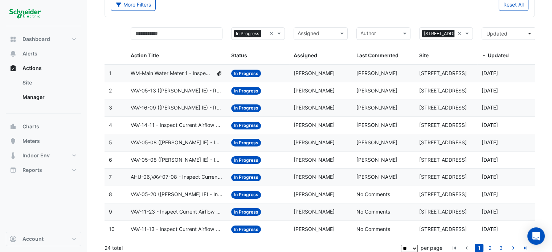
scroll to position [47, 0]
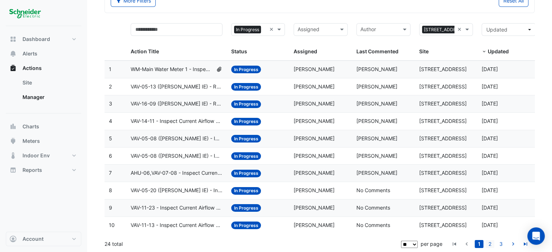
click at [492, 244] on link "2" at bounding box center [490, 244] width 9 height 8
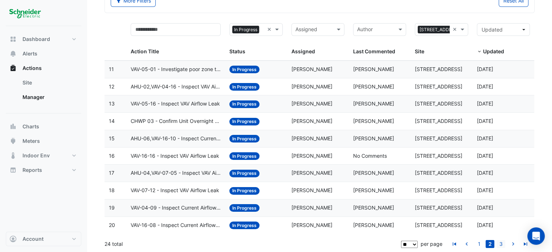
click at [503, 246] on link "3" at bounding box center [501, 244] width 9 height 8
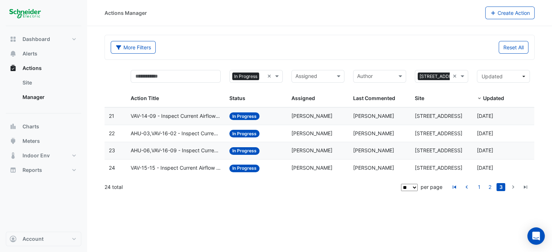
scroll to position [0, 0]
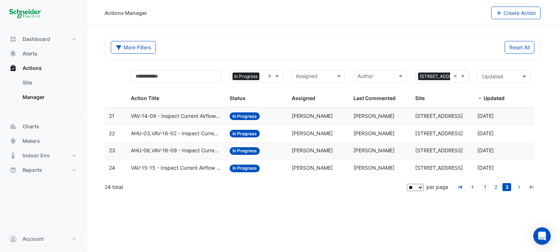
click at [485, 188] on link "1" at bounding box center [485, 187] width 9 height 8
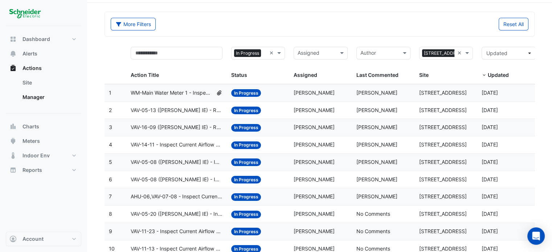
scroll to position [11, 0]
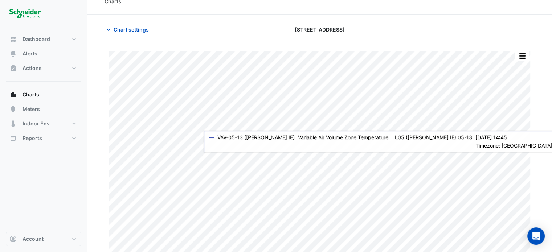
scroll to position [18, 0]
